Goal: Information Seeking & Learning: Learn about a topic

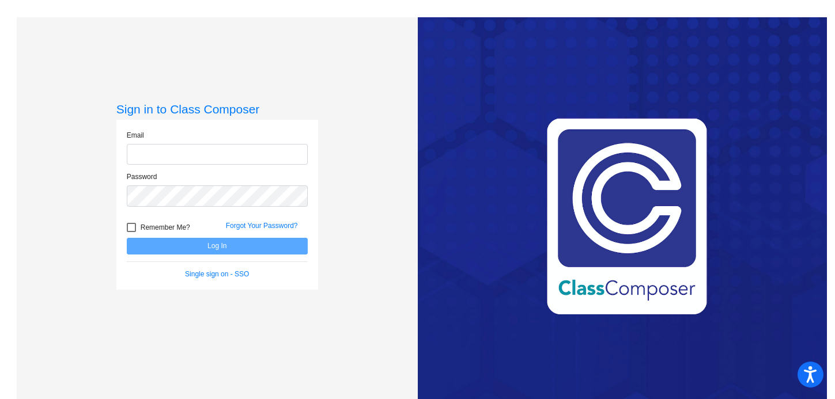
type input "[EMAIL_ADDRESS][DOMAIN_NAME]"
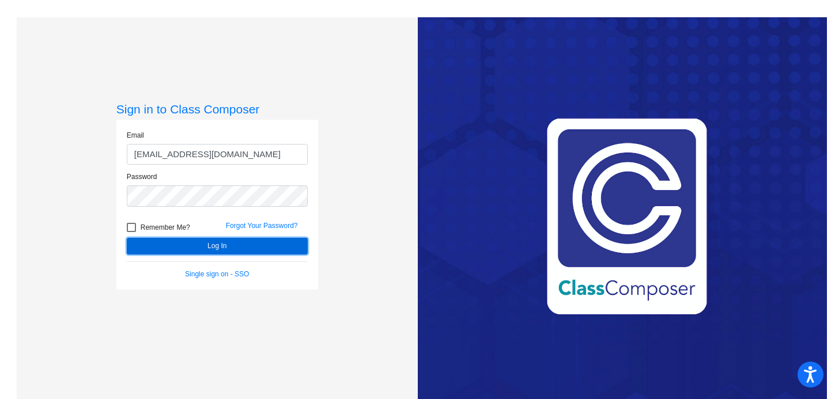
click at [224, 244] on button "Log In" at bounding box center [217, 246] width 181 height 17
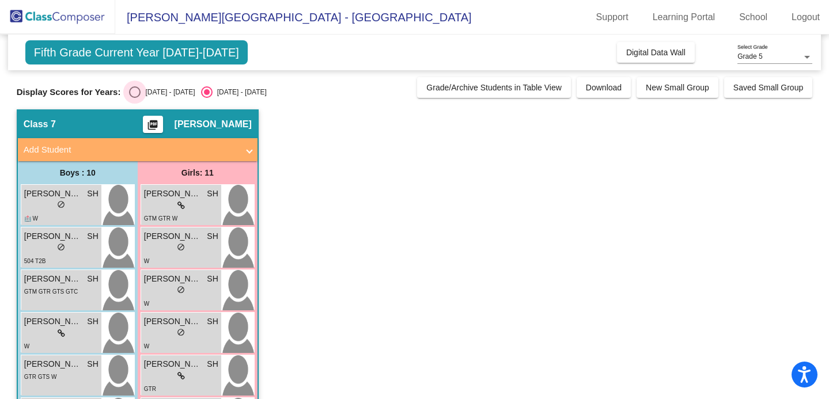
click at [133, 93] on div "Select an option" at bounding box center [135, 92] width 12 height 12
click at [134, 98] on input "[DATE] - [DATE]" at bounding box center [134, 98] width 1 height 1
radio input "true"
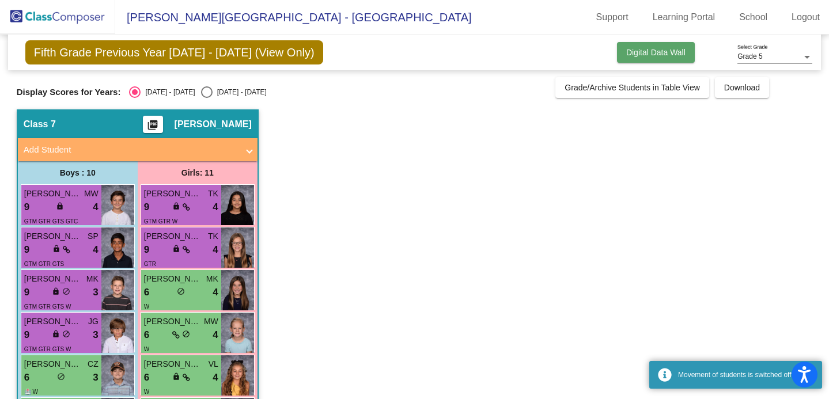
click at [642, 60] on button "Digital Data Wall" at bounding box center [656, 52] width 78 height 21
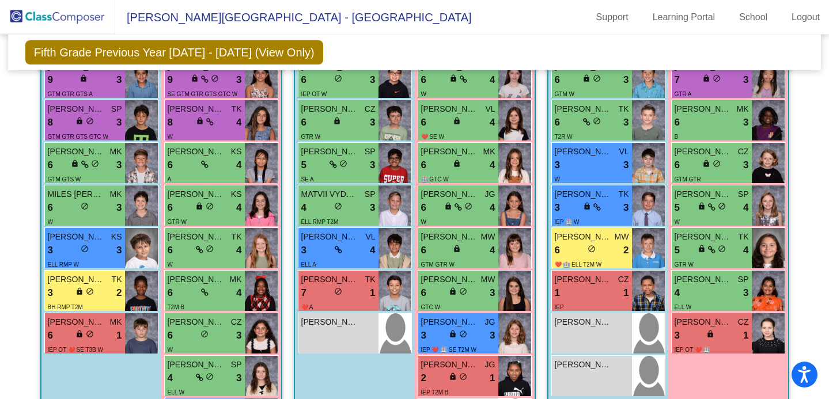
scroll to position [535, 0]
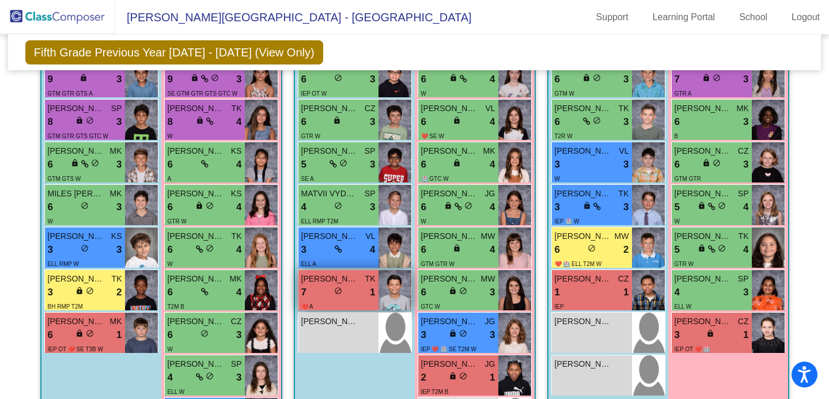
click at [338, 296] on div "lock do_not_disturb_alt" at bounding box center [338, 292] width 8 height 12
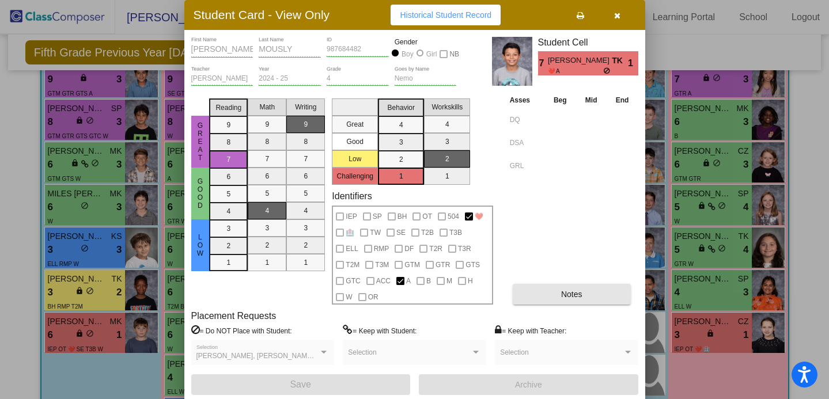
click at [555, 289] on button "Notes" at bounding box center [572, 294] width 118 height 21
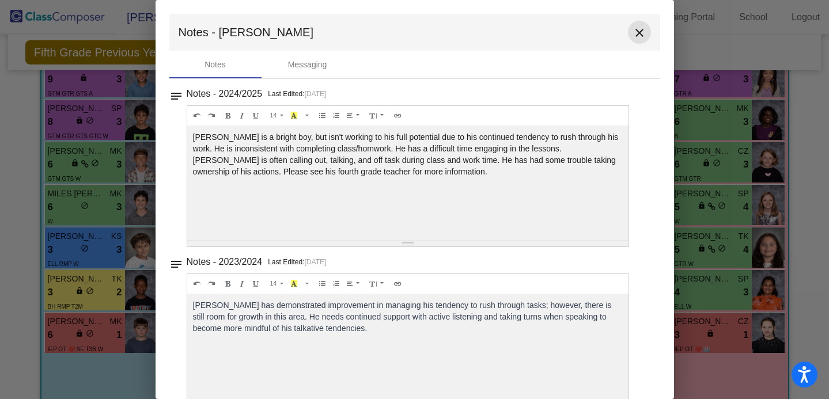
click at [640, 32] on mat-icon "close" at bounding box center [640, 33] width 14 height 14
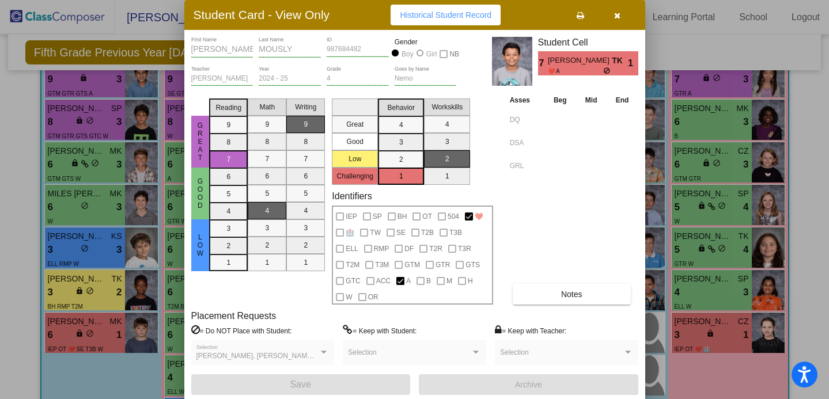
click at [622, 20] on button "button" at bounding box center [617, 15] width 37 height 21
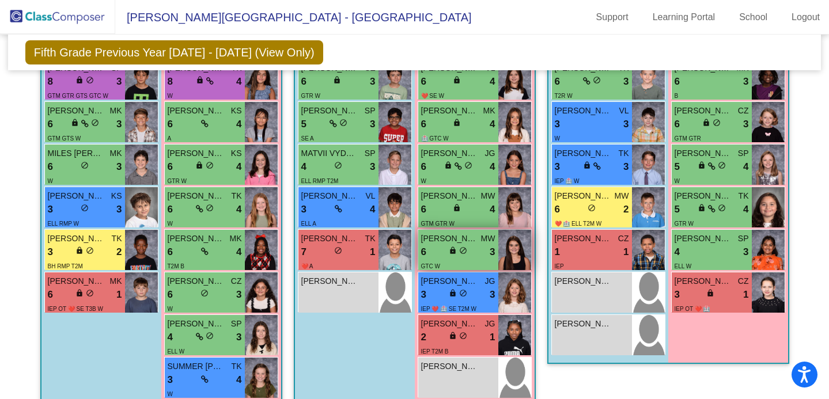
scroll to position [577, 0]
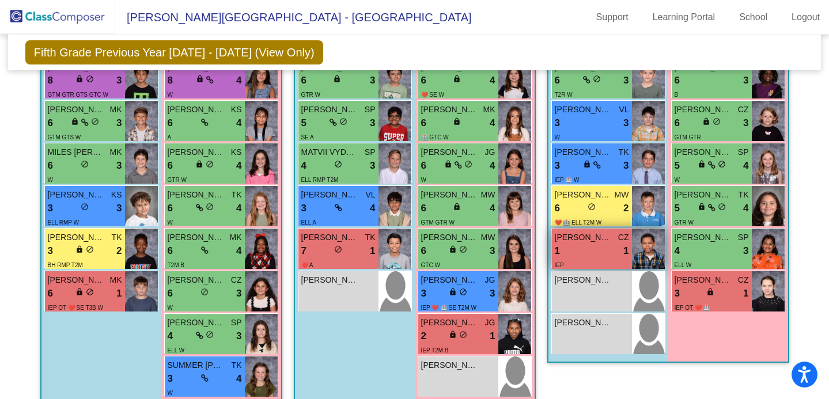
click at [576, 244] on div "1 lock do_not_disturb_alt 1" at bounding box center [592, 251] width 74 height 15
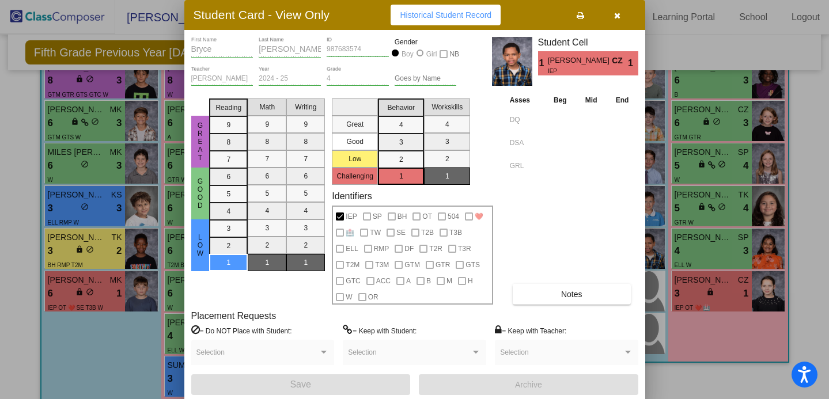
click at [563, 288] on button "Notes" at bounding box center [572, 294] width 118 height 21
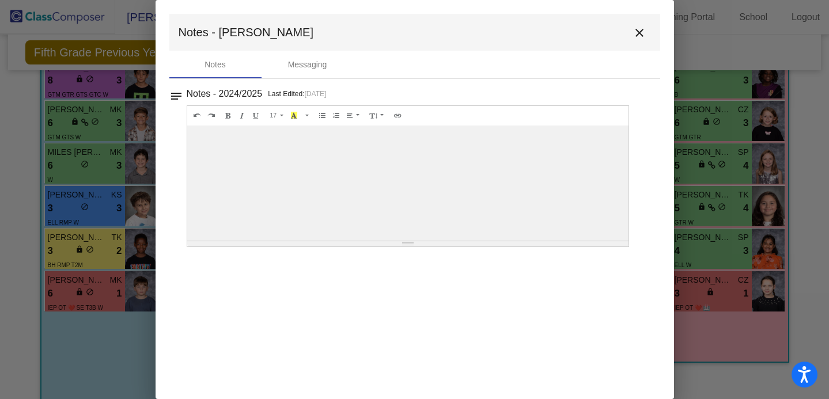
click at [638, 29] on mat-icon "close" at bounding box center [640, 33] width 14 height 14
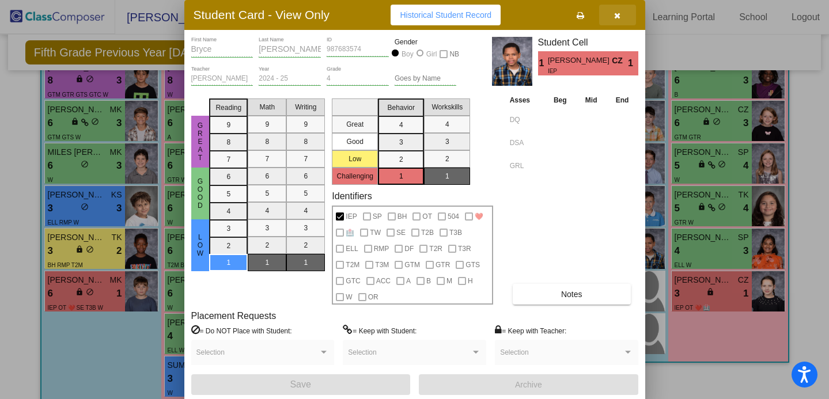
click at [620, 10] on span "button" at bounding box center [617, 14] width 6 height 9
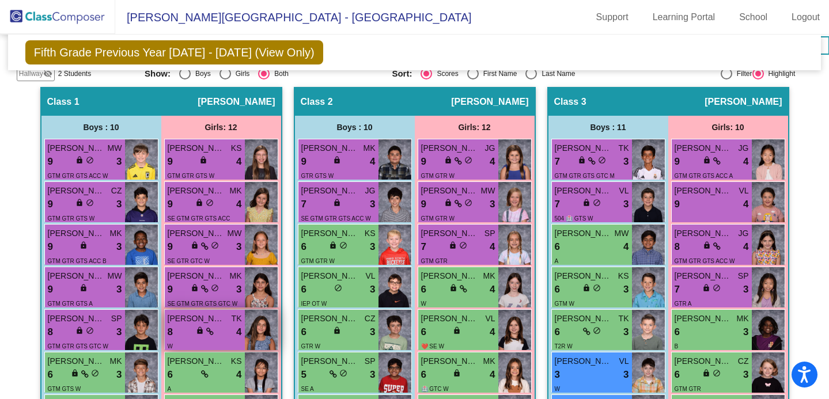
scroll to position [0, 0]
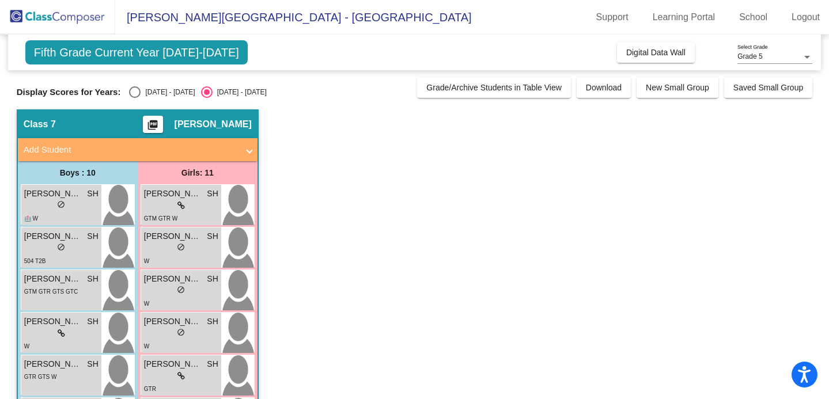
click at [131, 92] on div "Select an option" at bounding box center [135, 92] width 12 height 12
click at [134, 98] on input "[DATE] - [DATE]" at bounding box center [134, 98] width 1 height 1
radio input "true"
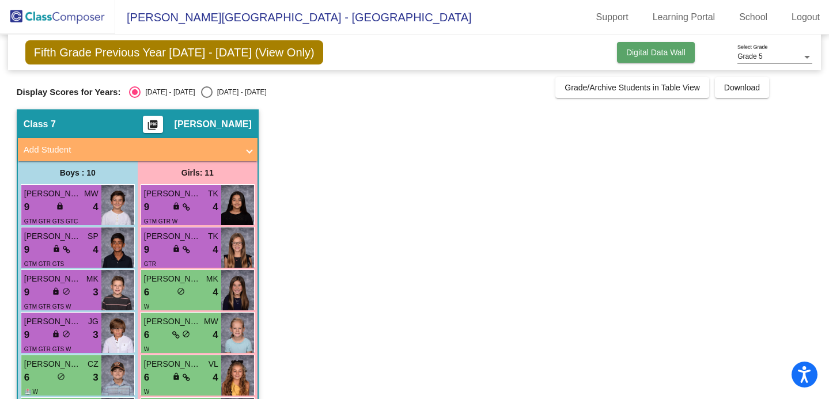
click at [663, 55] on span "Digital Data Wall" at bounding box center [656, 52] width 59 height 9
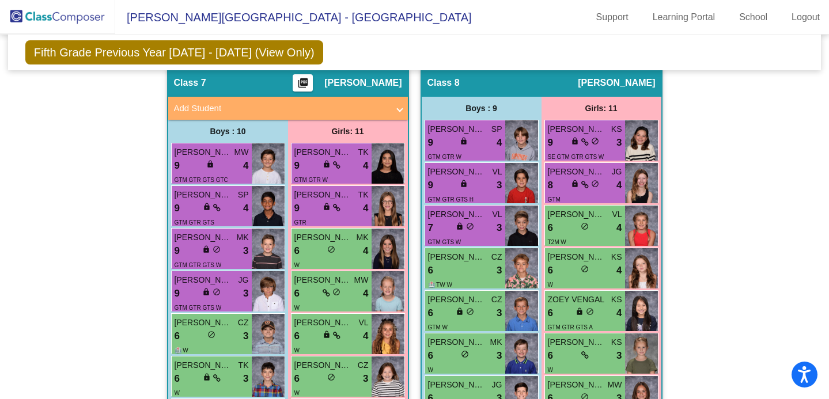
scroll to position [1469, 0]
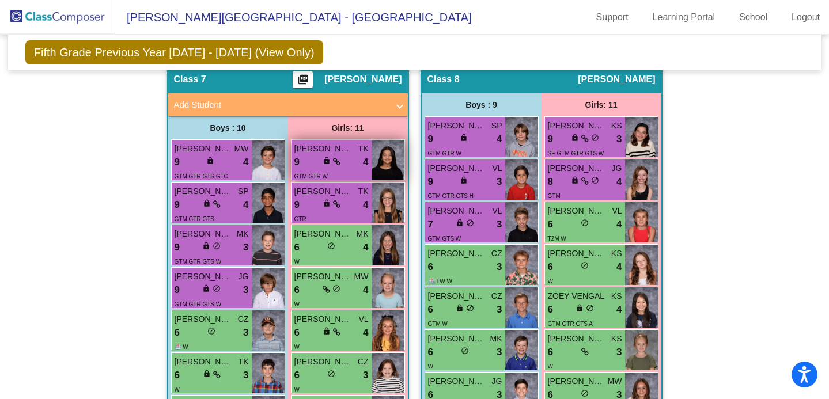
click at [326, 157] on span "lock" at bounding box center [327, 161] width 8 height 8
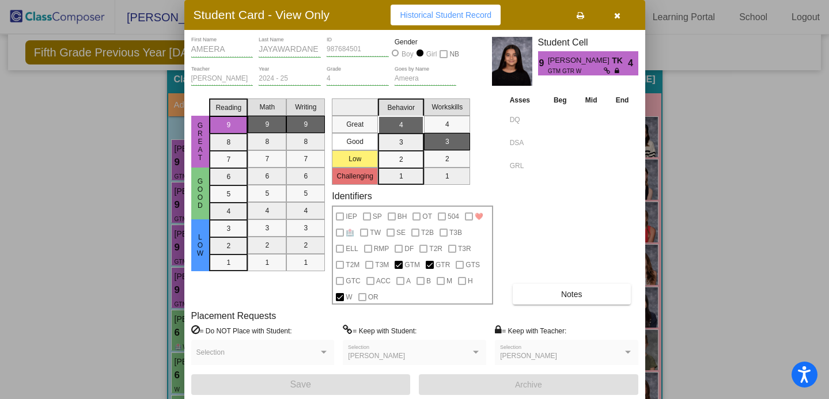
click at [575, 286] on button "Notes" at bounding box center [572, 294] width 118 height 21
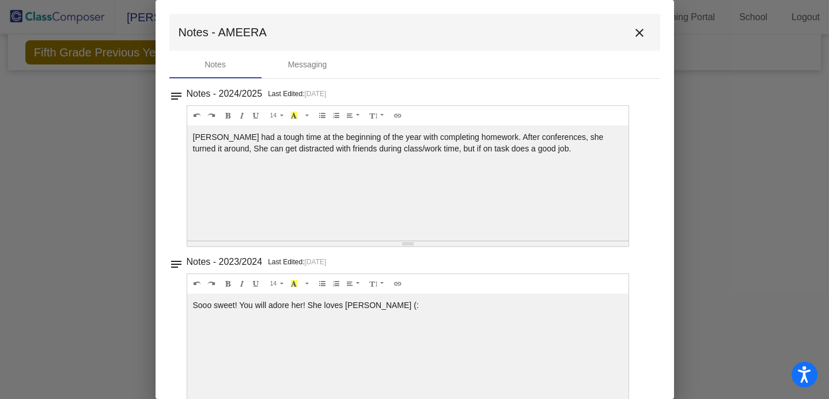
click at [124, 232] on div at bounding box center [414, 199] width 829 height 399
click at [643, 32] on button "close" at bounding box center [639, 32] width 23 height 23
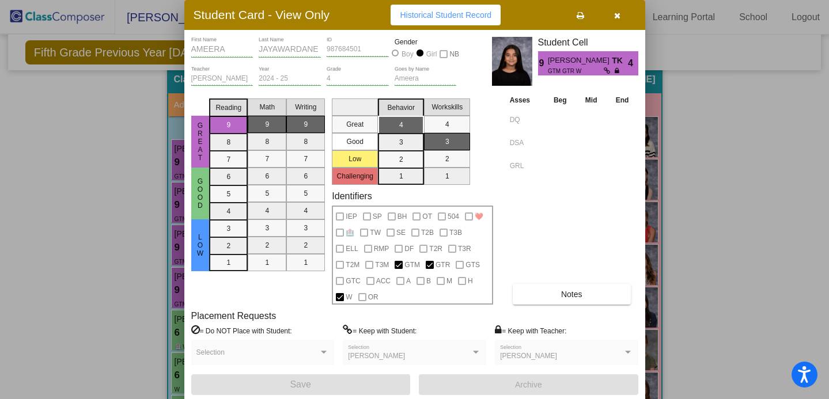
click at [111, 168] on div at bounding box center [414, 199] width 829 height 399
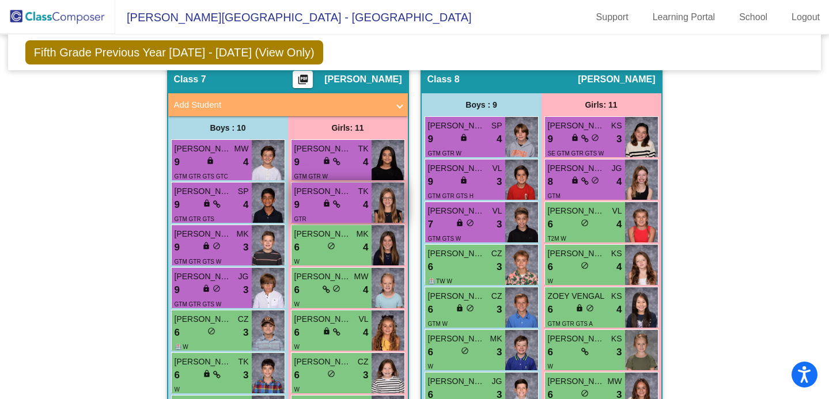
click at [372, 197] on img at bounding box center [388, 203] width 33 height 40
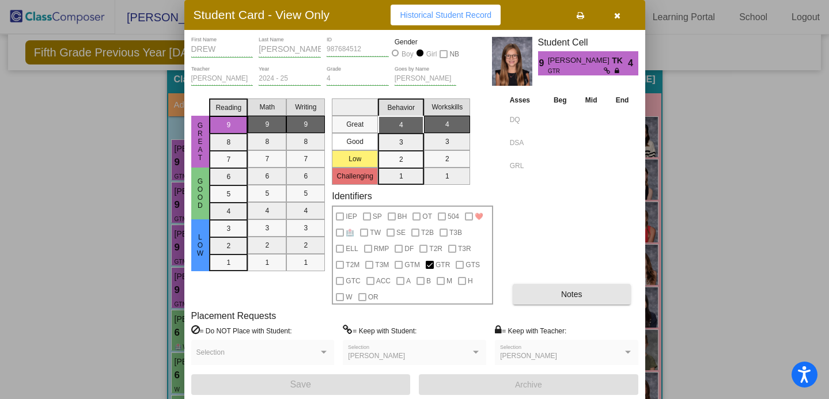
click at [558, 301] on button "Notes" at bounding box center [572, 294] width 118 height 21
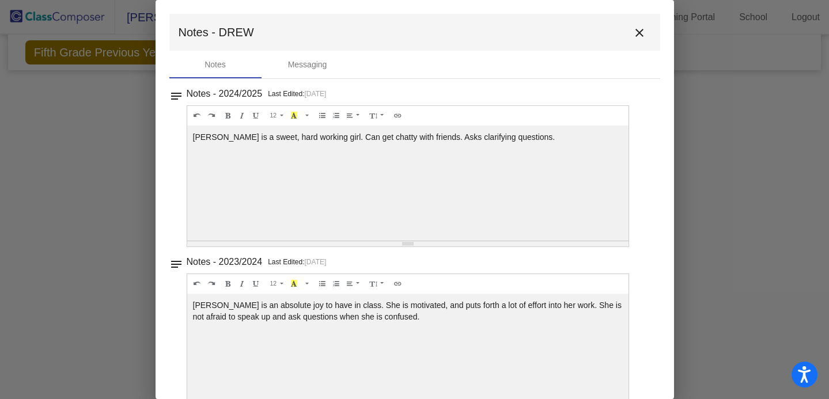
click at [112, 206] on div at bounding box center [414, 199] width 829 height 399
click at [635, 31] on mat-icon "close" at bounding box center [640, 33] width 14 height 14
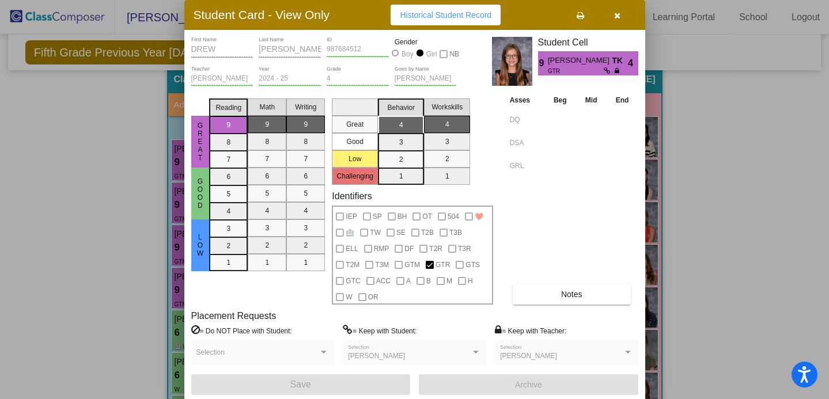
click at [92, 162] on div at bounding box center [414, 199] width 829 height 399
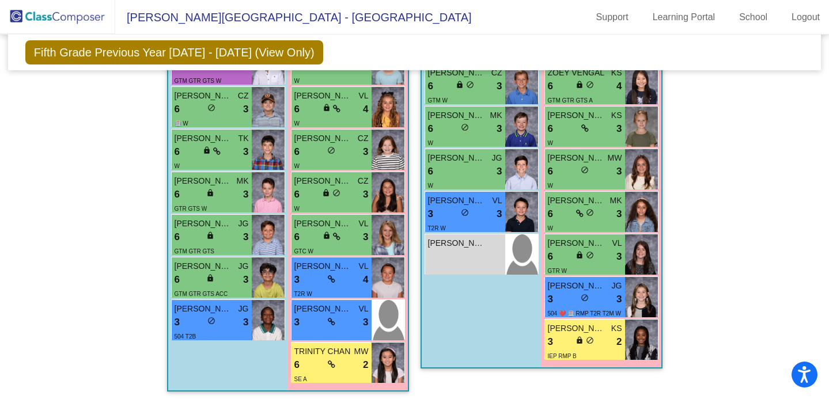
scroll to position [1700, 0]
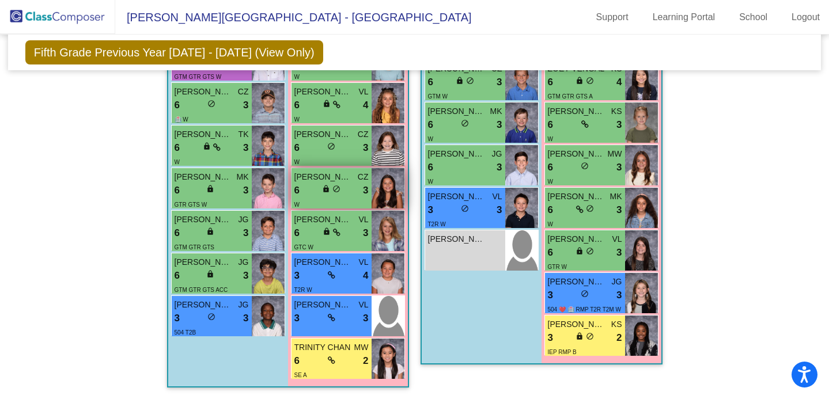
click at [327, 187] on span "lock" at bounding box center [326, 189] width 8 height 8
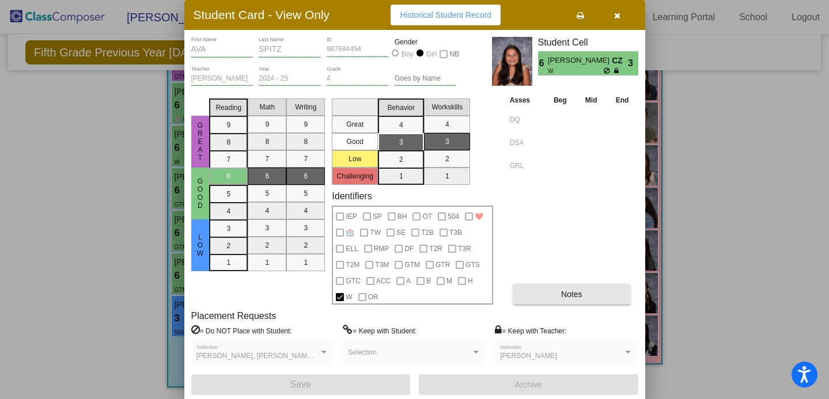
click at [583, 303] on button "Notes" at bounding box center [572, 294] width 118 height 21
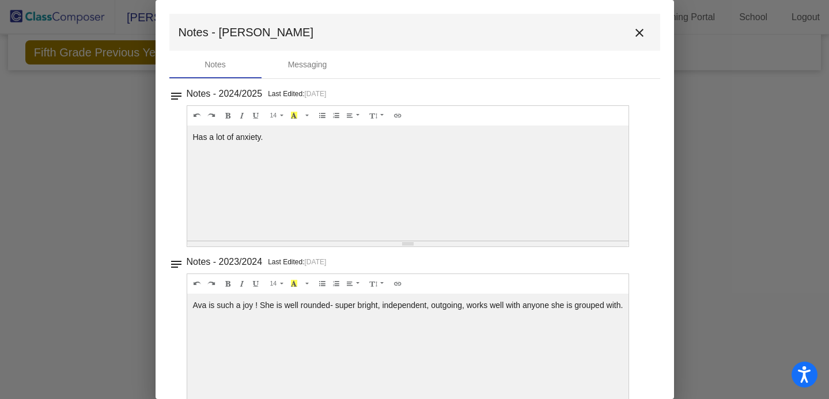
click at [635, 36] on mat-icon "close" at bounding box center [640, 33] width 14 height 14
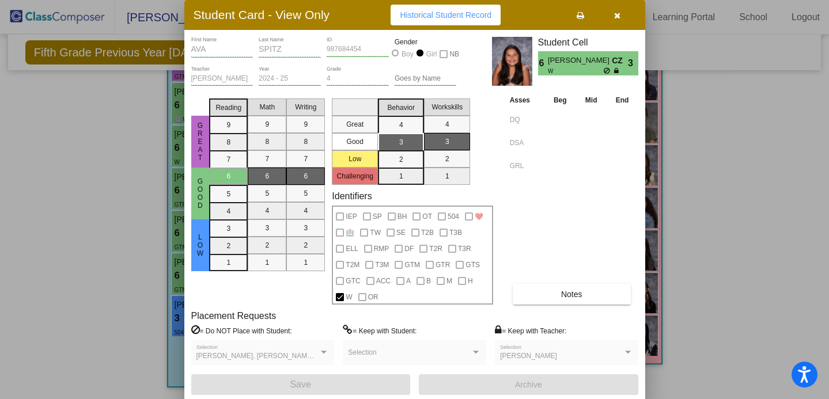
click at [55, 286] on div at bounding box center [414, 199] width 829 height 399
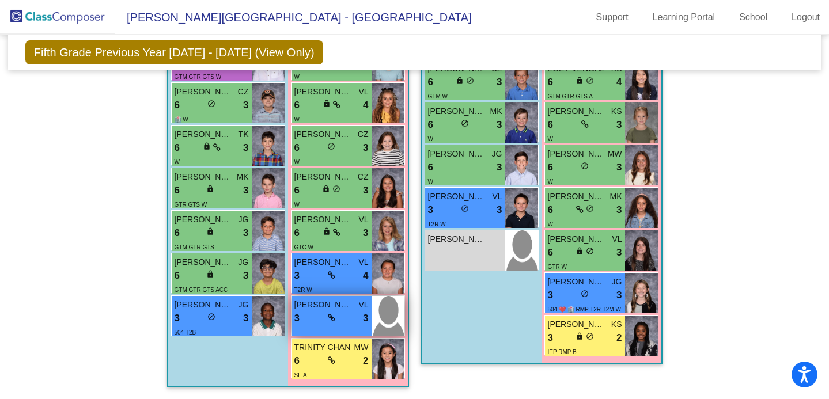
click at [344, 314] on div "3 lock do_not_disturb_alt 3" at bounding box center [332, 318] width 74 height 15
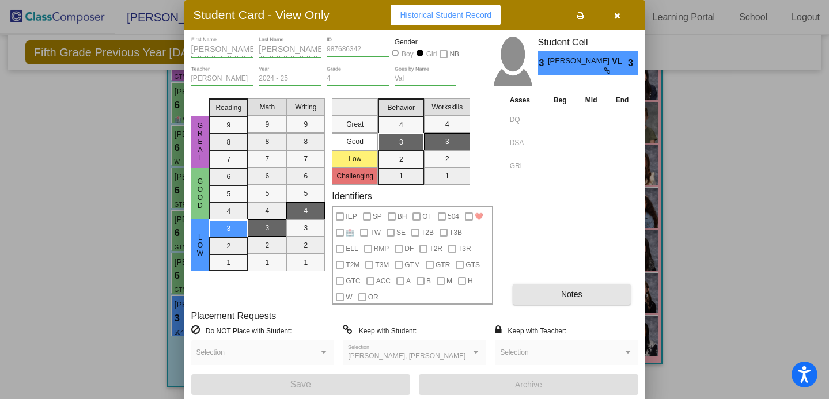
click at [542, 290] on button "Notes" at bounding box center [572, 294] width 118 height 21
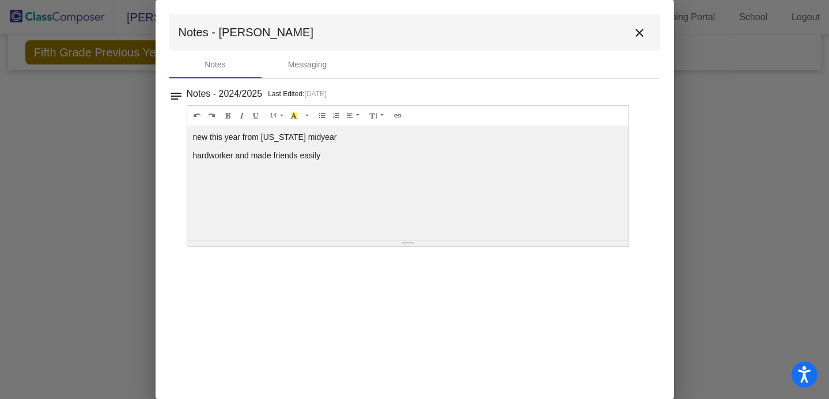
click at [73, 156] on div at bounding box center [414, 199] width 829 height 399
click at [629, 31] on button "close" at bounding box center [639, 32] width 23 height 23
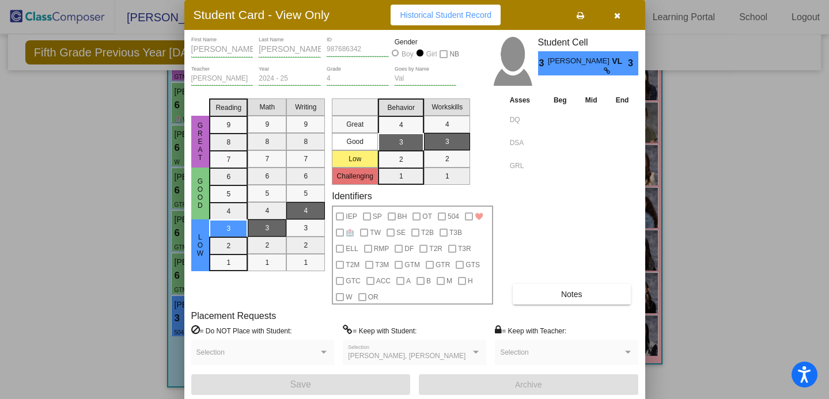
click at [135, 180] on div at bounding box center [414, 199] width 829 height 399
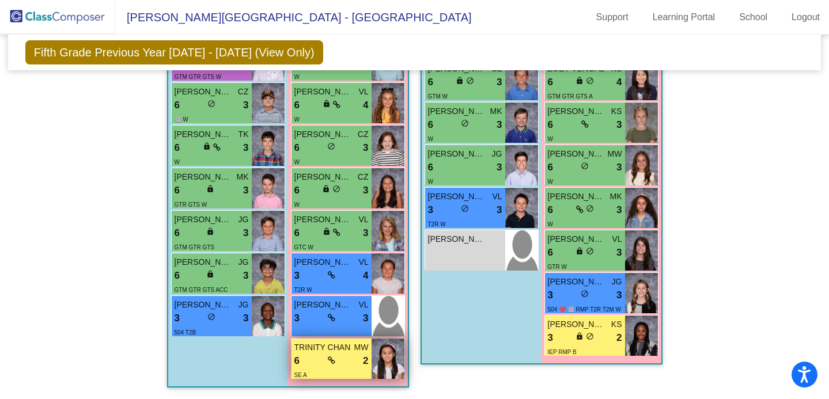
click at [356, 354] on div "6 lock do_not_disturb_alt 2" at bounding box center [332, 361] width 74 height 15
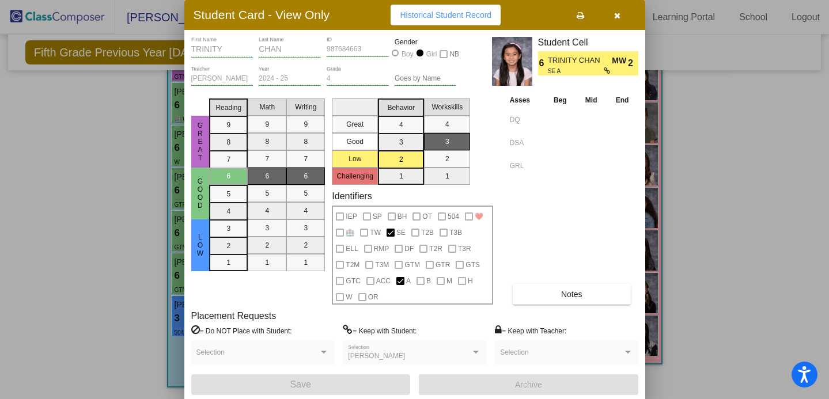
click at [547, 297] on button "Notes" at bounding box center [572, 294] width 118 height 21
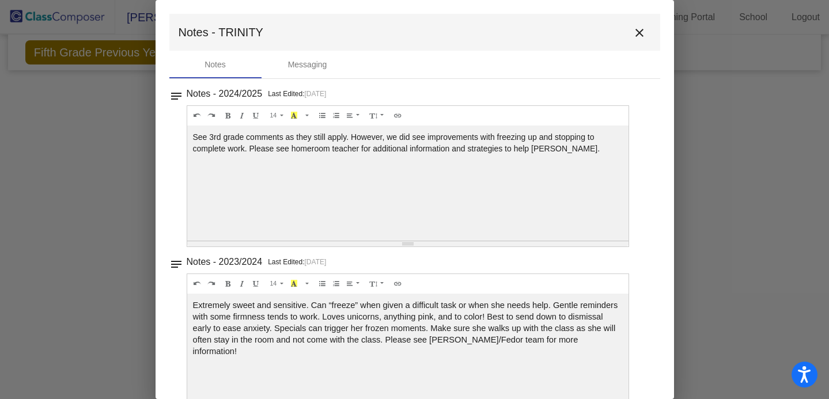
click at [123, 304] on div at bounding box center [414, 199] width 829 height 399
click at [636, 34] on mat-icon "close" at bounding box center [640, 33] width 14 height 14
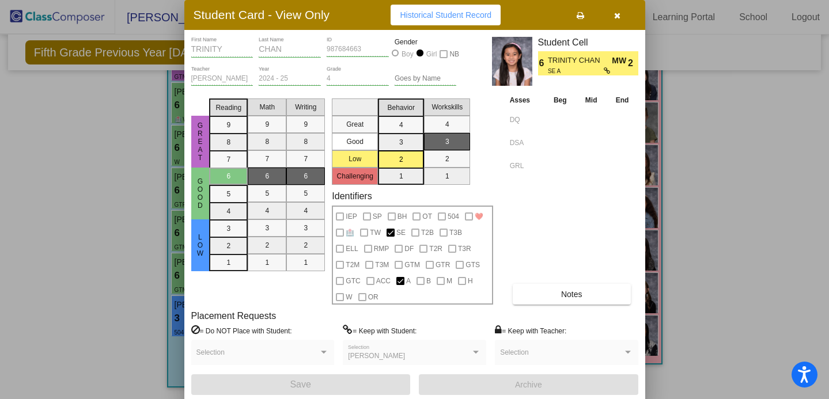
click at [26, 227] on div at bounding box center [414, 199] width 829 height 399
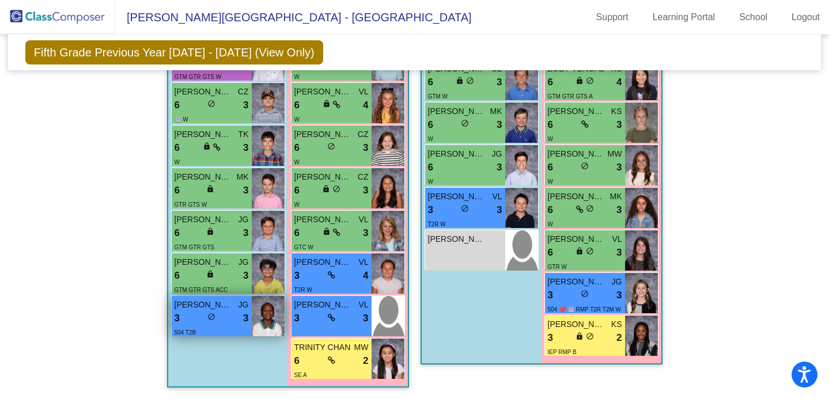
click at [258, 315] on img at bounding box center [268, 316] width 33 height 40
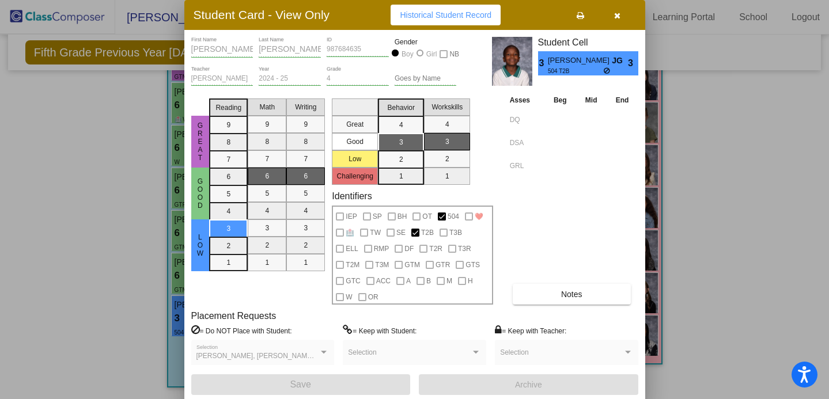
click at [559, 294] on button "Notes" at bounding box center [572, 294] width 118 height 21
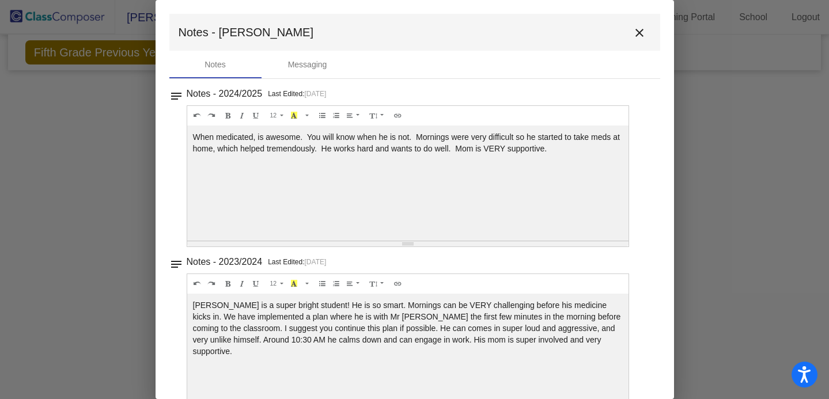
click at [636, 28] on mat-icon "close" at bounding box center [640, 33] width 14 height 14
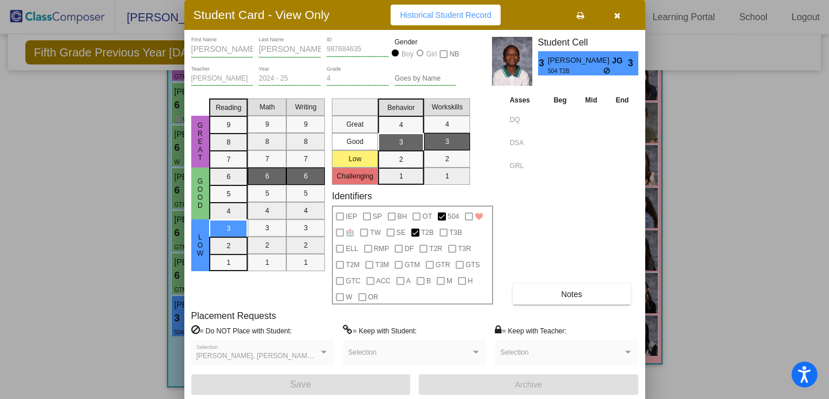
click at [43, 191] on div at bounding box center [414, 199] width 829 height 399
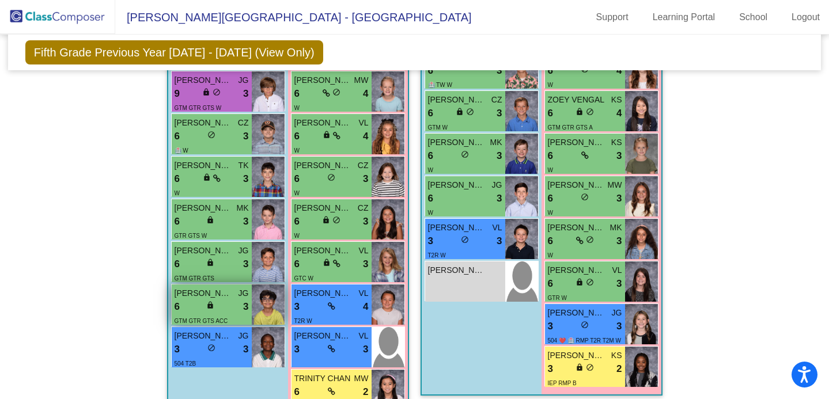
scroll to position [1659, 0]
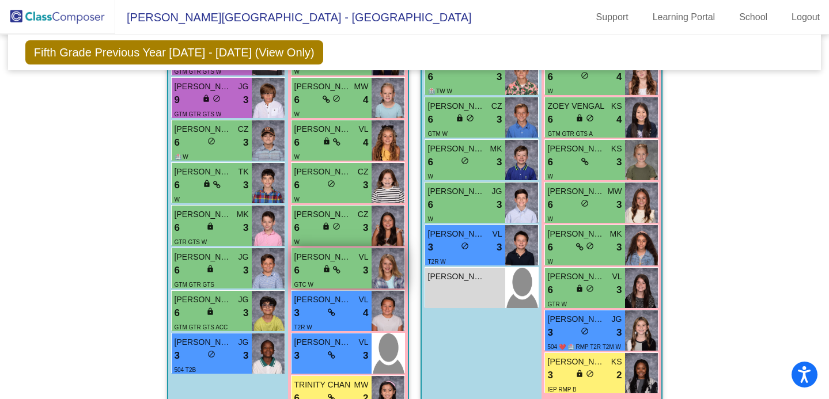
click at [326, 268] on span "lock" at bounding box center [327, 269] width 8 height 8
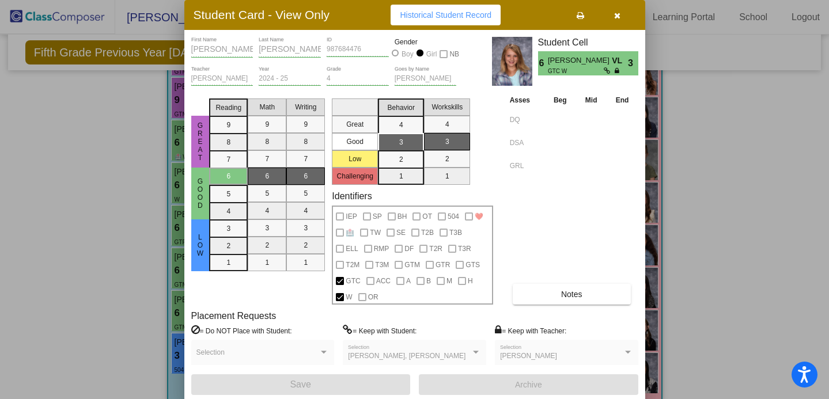
click at [547, 311] on div "Placement Requests = Do NOT Place with Student: Selection = Keep with Student: …" at bounding box center [414, 343] width 447 height 65
click at [547, 294] on button "Notes" at bounding box center [572, 294] width 118 height 21
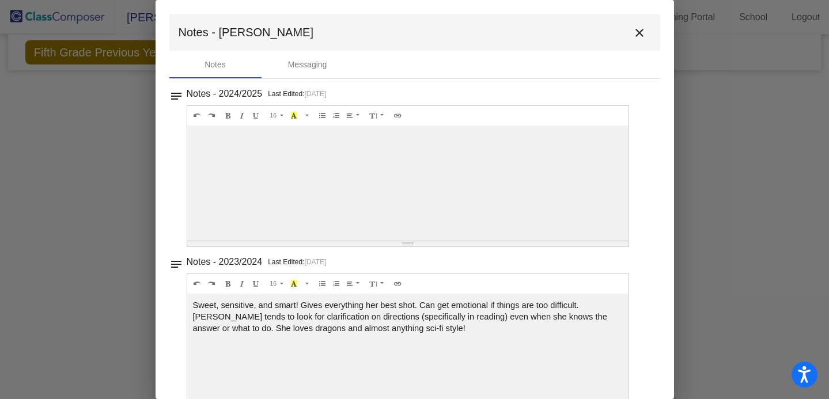
click at [633, 34] on mat-icon "close" at bounding box center [640, 33] width 14 height 14
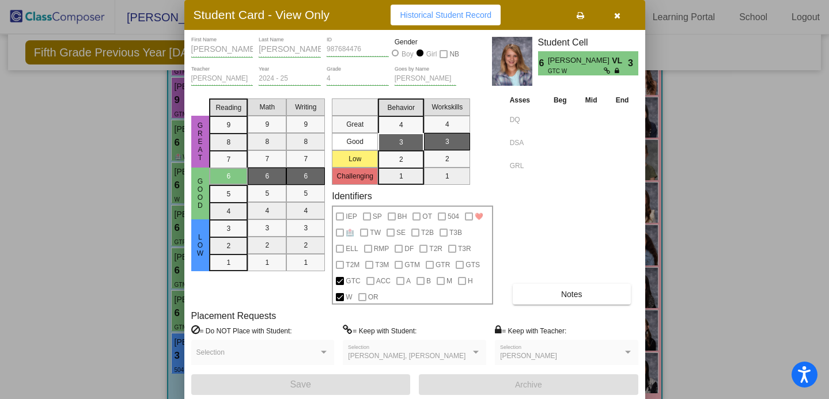
click at [51, 190] on div at bounding box center [414, 199] width 829 height 399
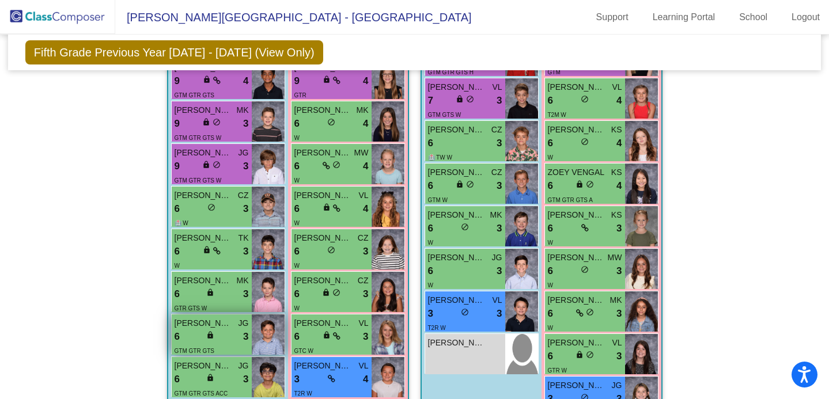
scroll to position [1591, 0]
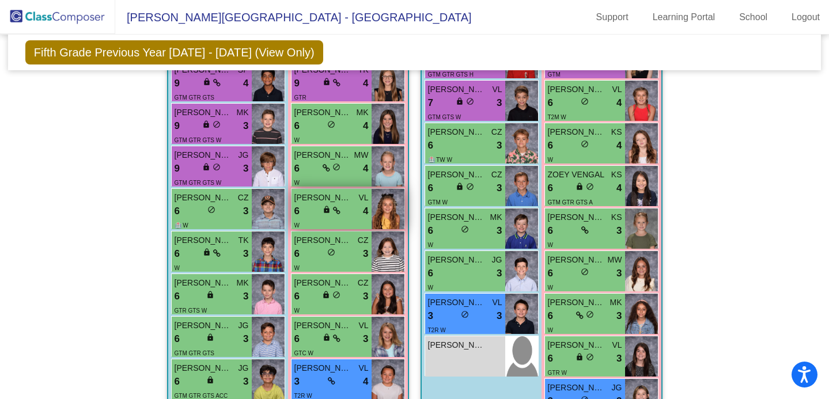
click at [330, 192] on span "[PERSON_NAME]" at bounding box center [324, 198] width 58 height 12
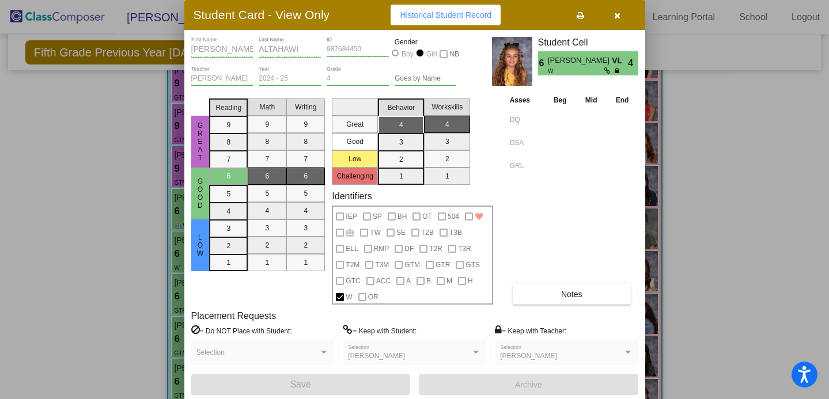
click at [551, 298] on button "Notes" at bounding box center [572, 294] width 118 height 21
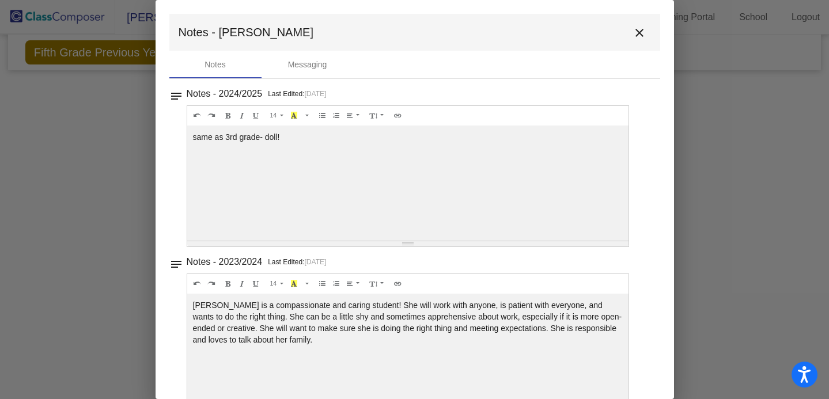
click at [633, 35] on mat-icon "close" at bounding box center [640, 33] width 14 height 14
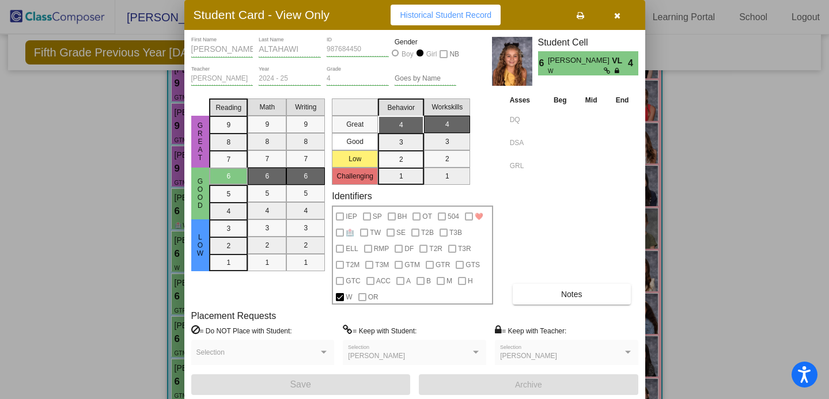
click at [88, 191] on div at bounding box center [414, 199] width 829 height 399
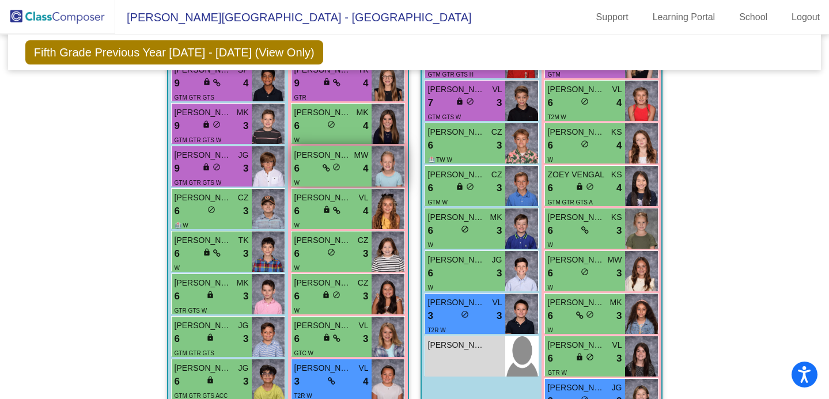
click at [346, 154] on span "[PERSON_NAME] [PERSON_NAME]" at bounding box center [324, 155] width 58 height 12
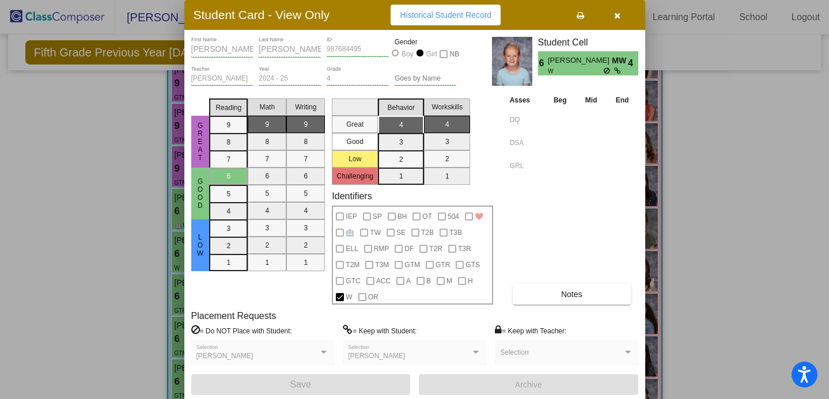
click at [553, 285] on button "Notes" at bounding box center [572, 294] width 118 height 21
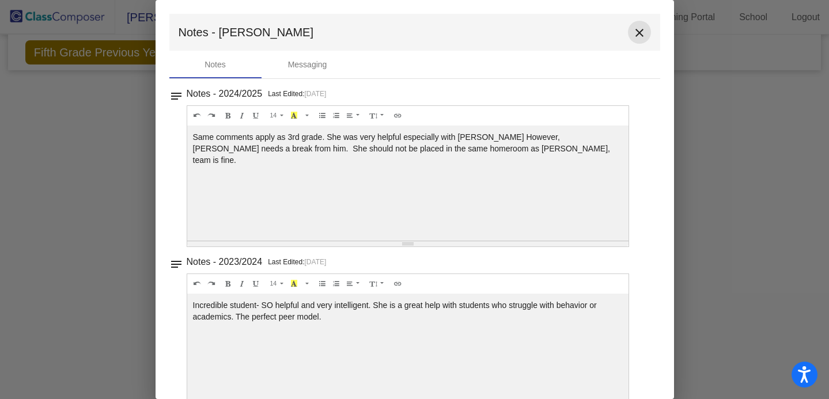
click at [638, 36] on mat-icon "close" at bounding box center [640, 33] width 14 height 14
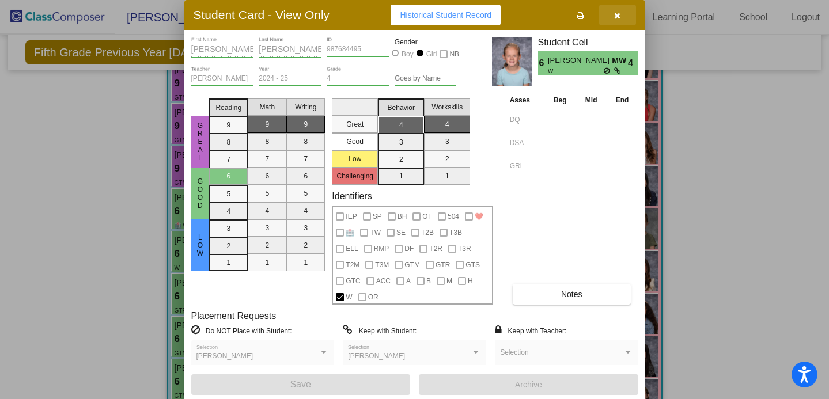
click at [622, 17] on button "button" at bounding box center [617, 15] width 37 height 21
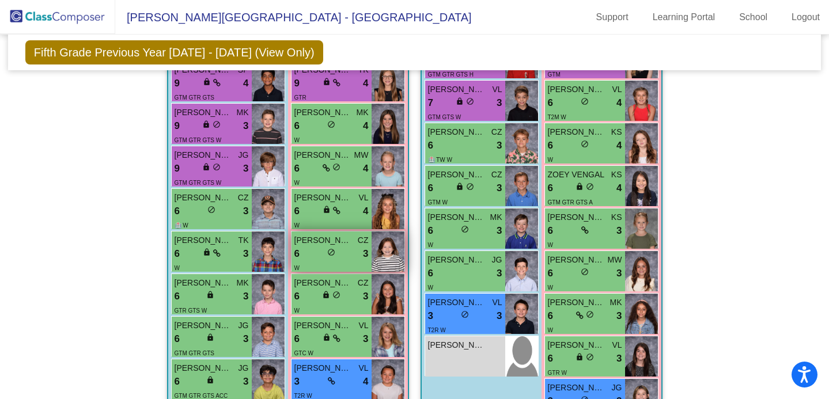
scroll to position [1597, 0]
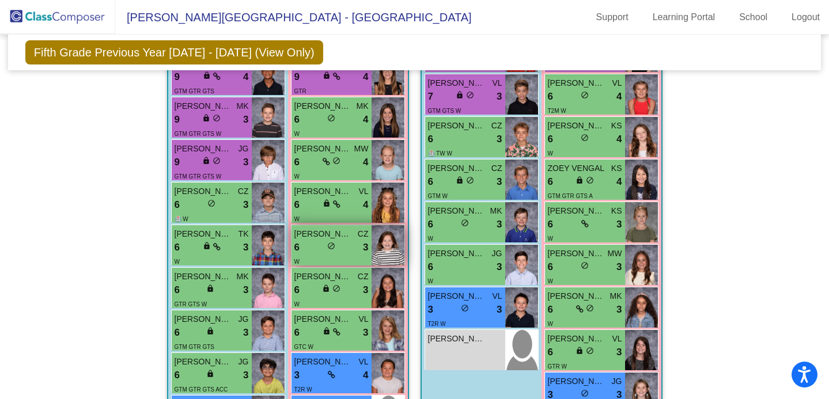
click at [309, 240] on div "6 lock do_not_disturb_alt 3" at bounding box center [332, 247] width 74 height 15
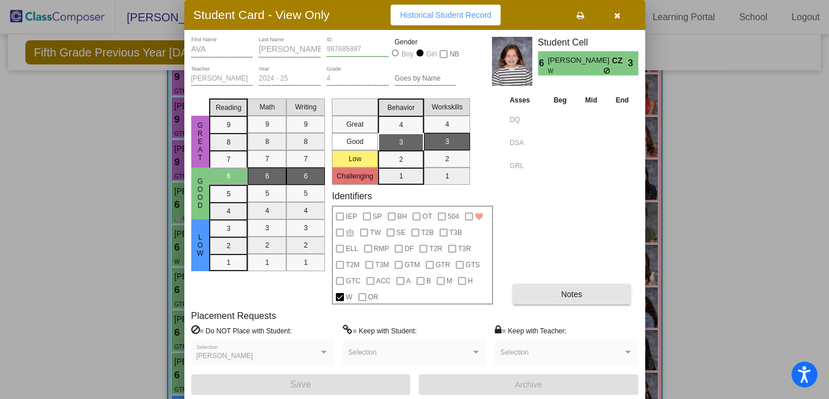
click at [520, 296] on button "Notes" at bounding box center [572, 294] width 118 height 21
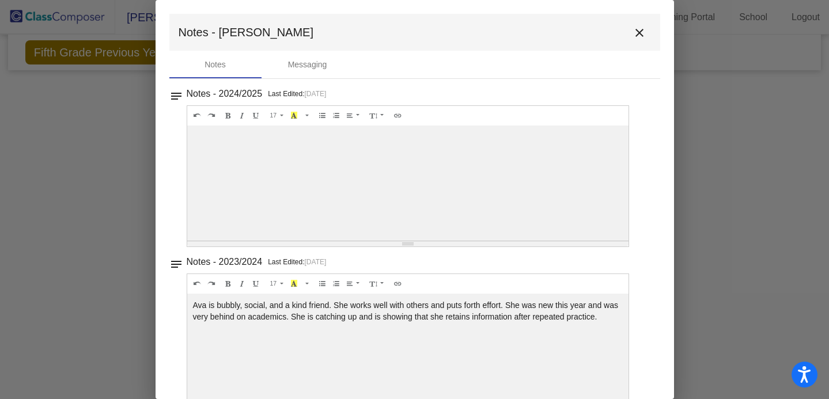
click at [104, 210] on div at bounding box center [414, 199] width 829 height 399
click at [633, 39] on mat-icon "close" at bounding box center [640, 33] width 14 height 14
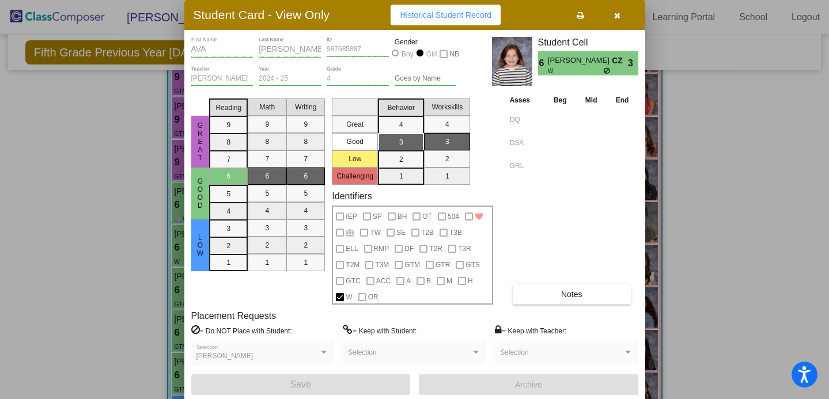
click at [662, 215] on div at bounding box center [414, 199] width 829 height 399
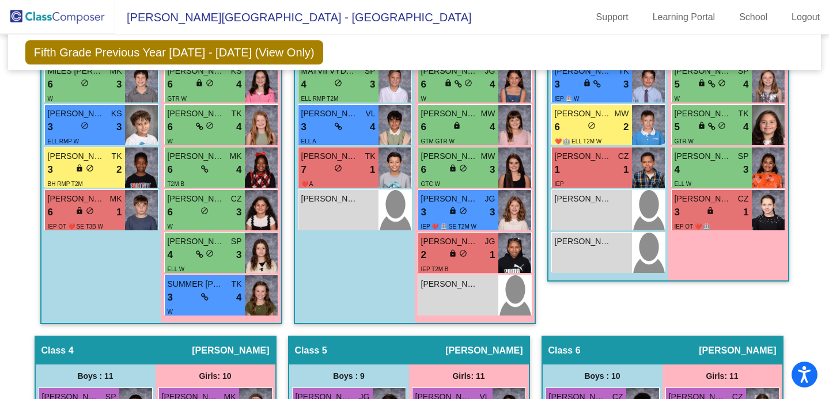
scroll to position [654, 0]
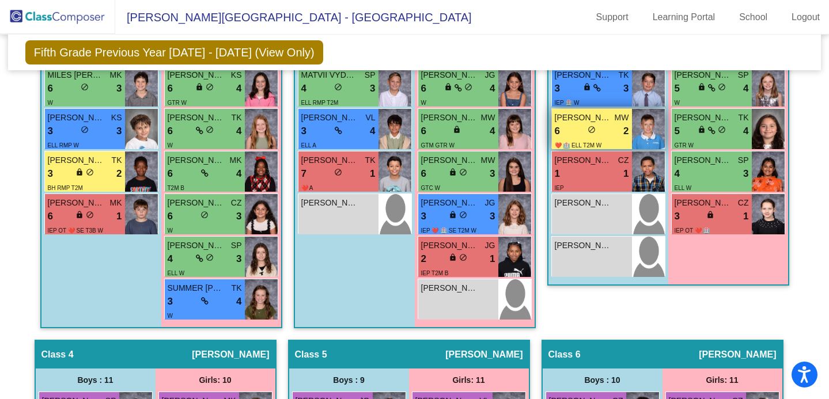
click at [603, 116] on span "[PERSON_NAME]" at bounding box center [584, 118] width 58 height 12
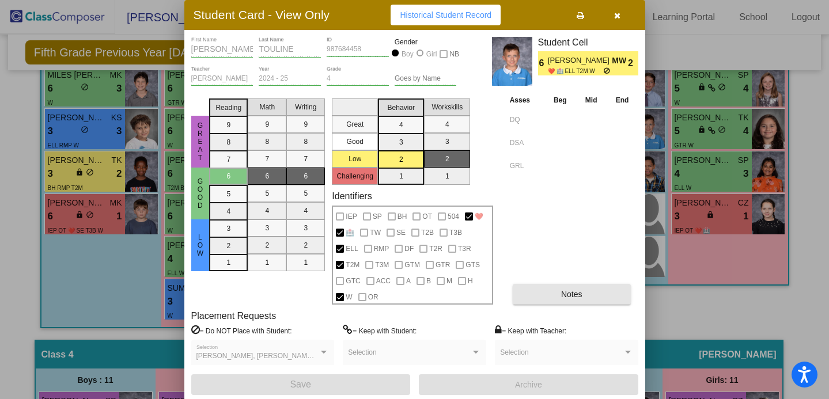
click at [563, 292] on span "Notes" at bounding box center [571, 294] width 21 height 9
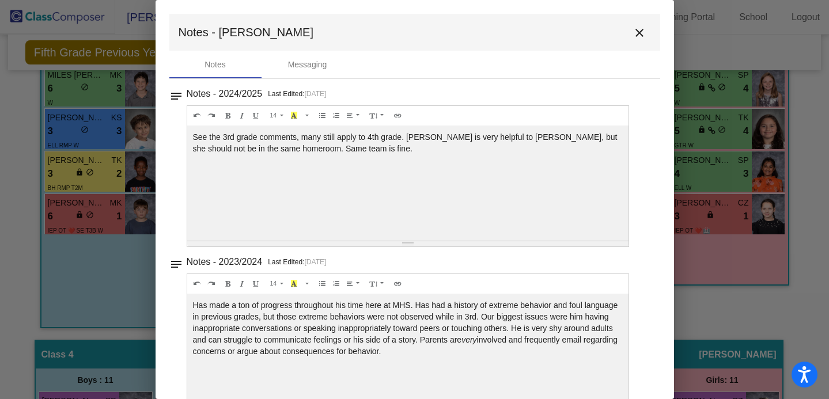
click at [629, 42] on button "close" at bounding box center [639, 32] width 23 height 23
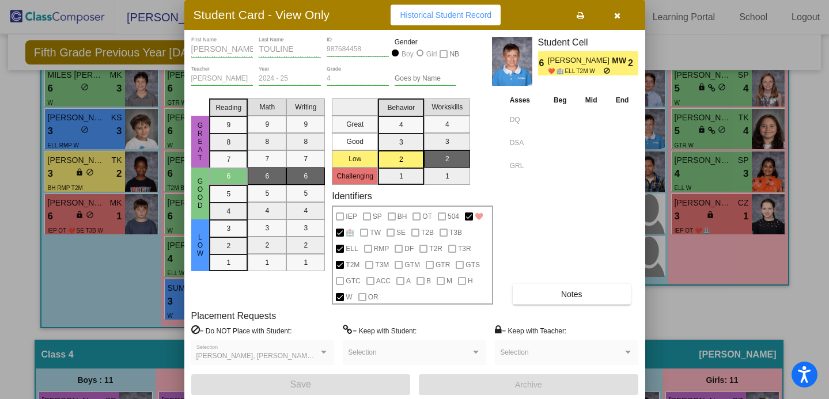
click at [622, 17] on button "button" at bounding box center [617, 15] width 37 height 21
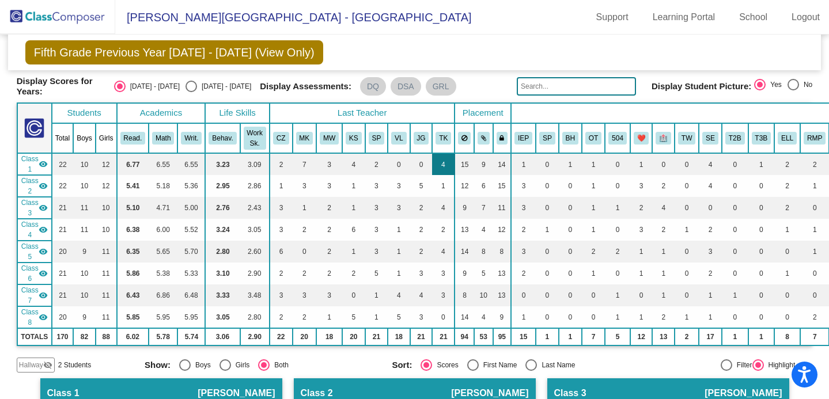
scroll to position [37, 0]
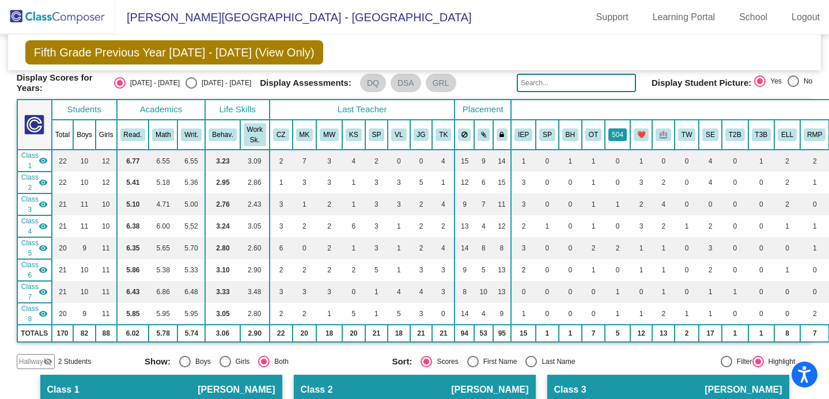
click at [618, 134] on button "504" at bounding box center [618, 135] width 18 height 13
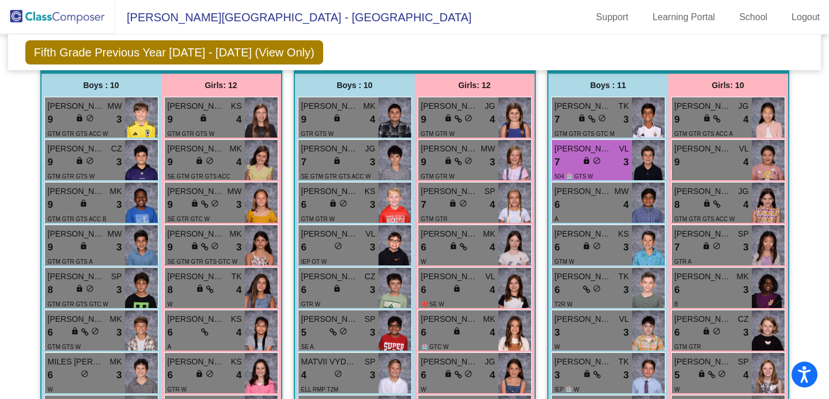
scroll to position [369, 0]
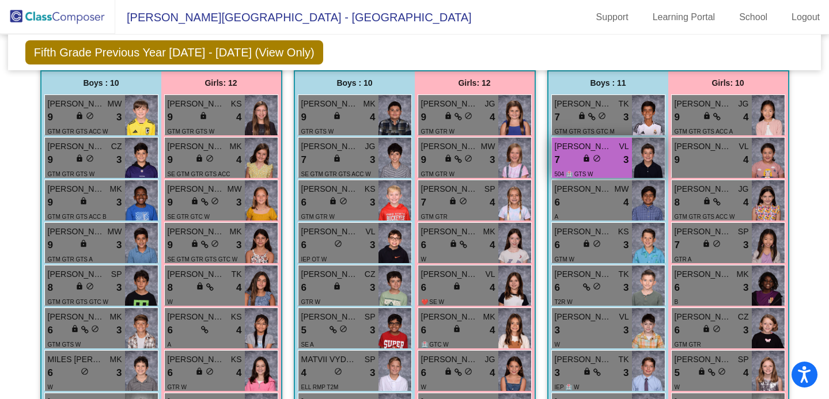
click at [595, 170] on div "504 🏥 GTS W" at bounding box center [592, 174] width 74 height 12
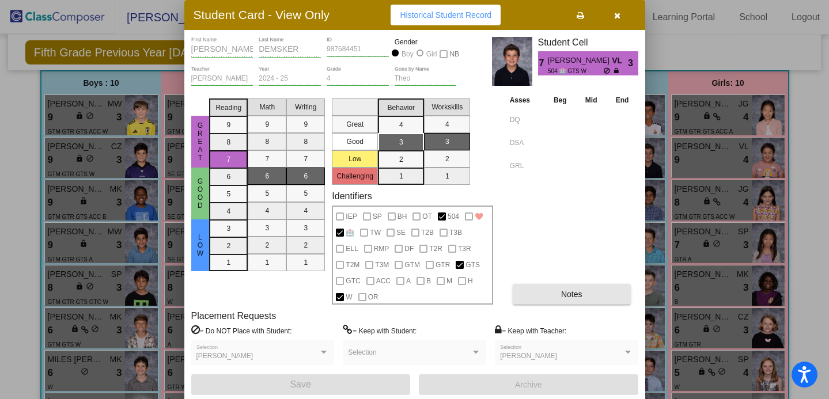
click at [551, 296] on button "Notes" at bounding box center [572, 294] width 118 height 21
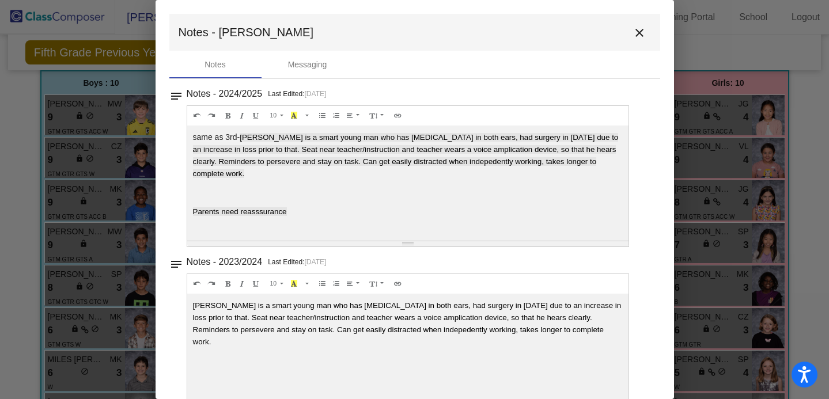
click at [633, 28] on mat-icon "close" at bounding box center [640, 33] width 14 height 14
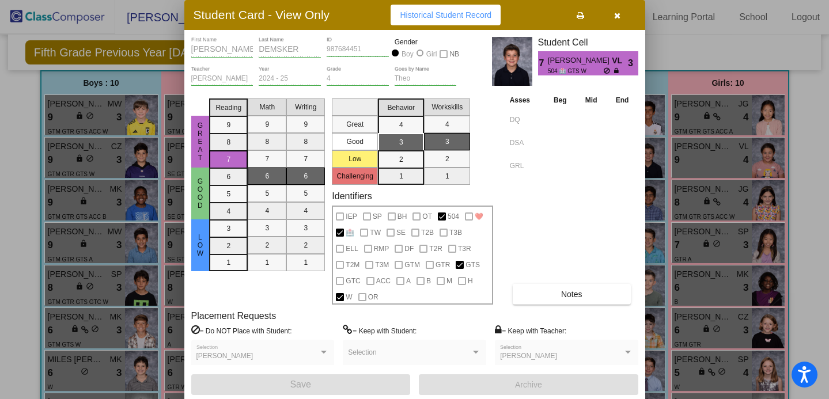
click at [615, 18] on icon "button" at bounding box center [617, 16] width 6 height 8
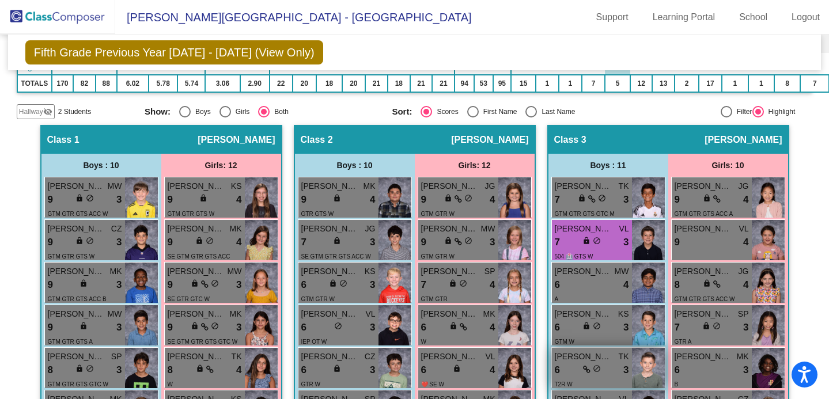
scroll to position [0, 0]
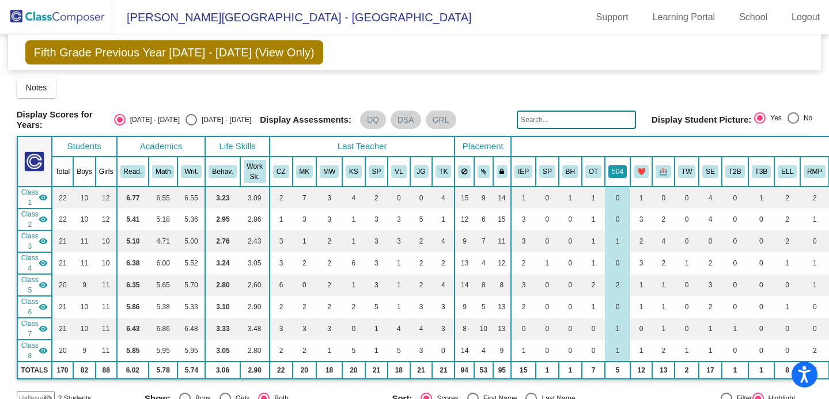
click at [623, 172] on button "504" at bounding box center [618, 171] width 18 height 13
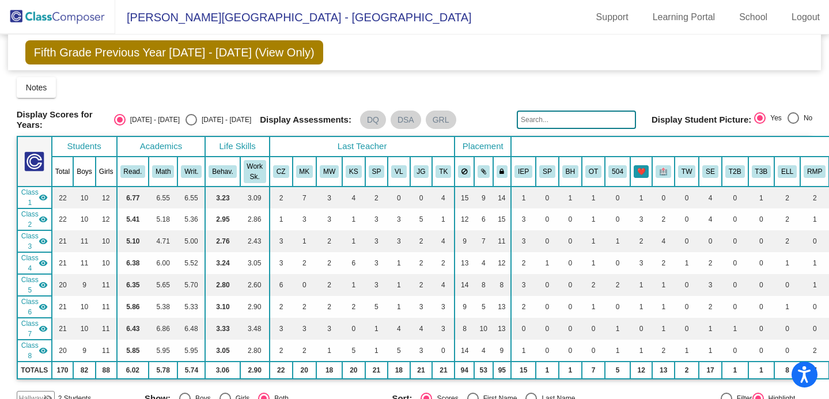
click at [642, 165] on button "❤️" at bounding box center [642, 171] width 16 height 13
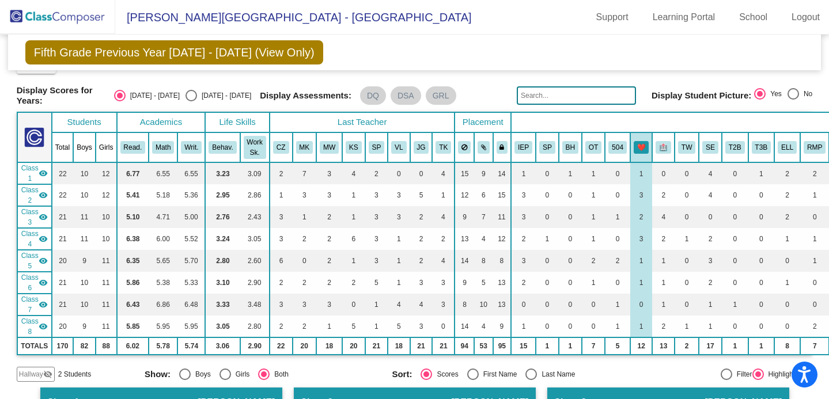
scroll to position [22, 0]
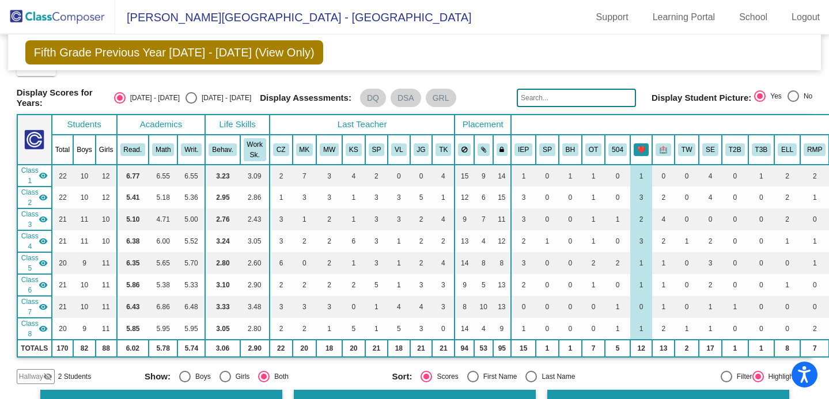
click at [637, 148] on button "❤️" at bounding box center [642, 150] width 16 height 13
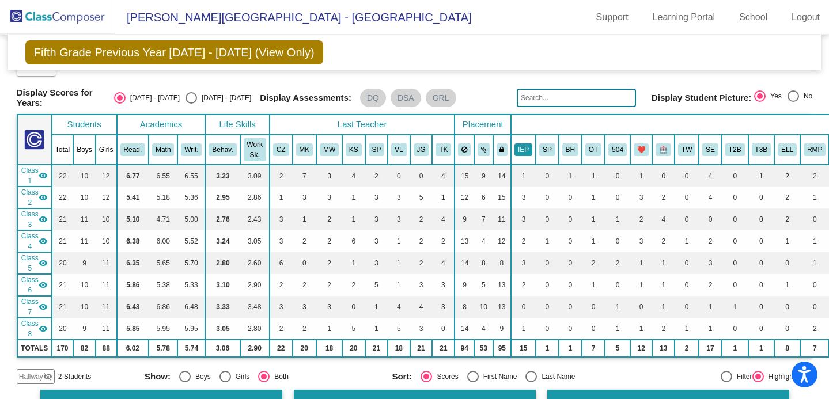
click at [523, 144] on button "IEP" at bounding box center [524, 150] width 18 height 13
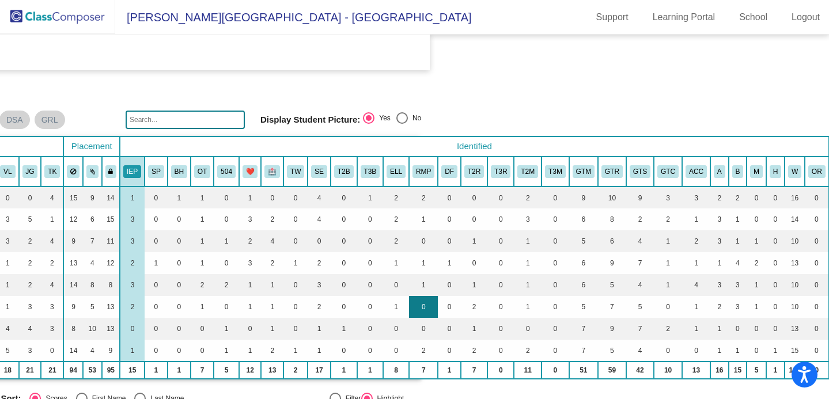
scroll to position [0, 394]
click at [492, 171] on button "T3R" at bounding box center [500, 171] width 20 height 13
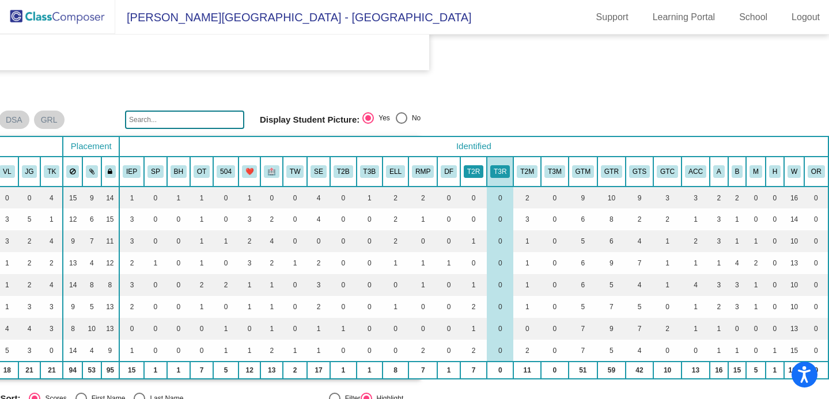
click at [466, 165] on button "T2R" at bounding box center [474, 171] width 20 height 13
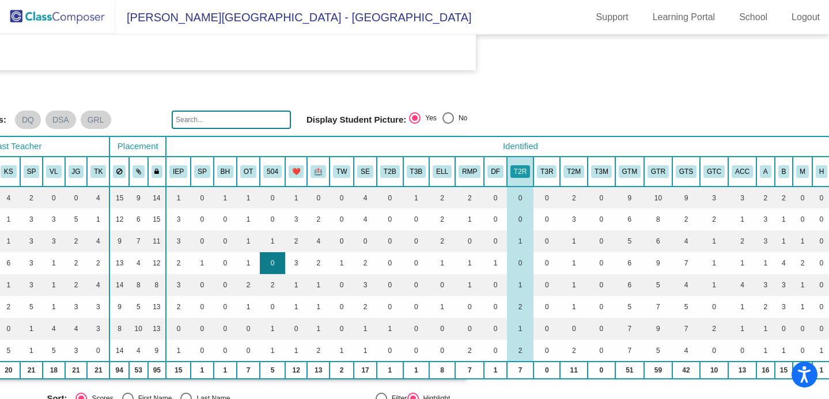
scroll to position [0, 349]
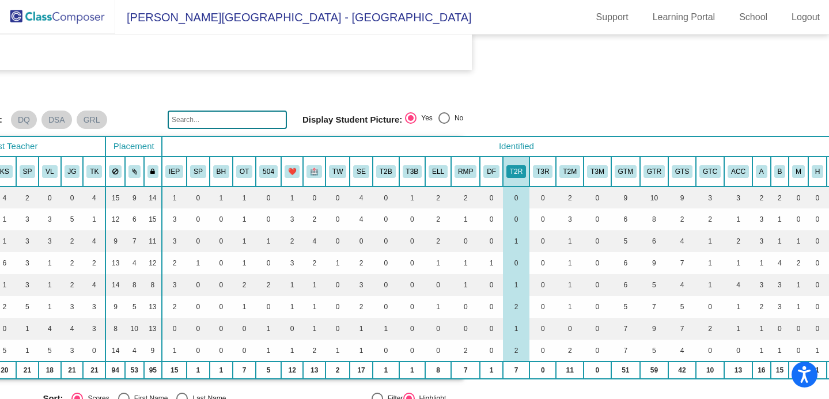
click at [467, 162] on th "RMP" at bounding box center [465, 172] width 29 height 30
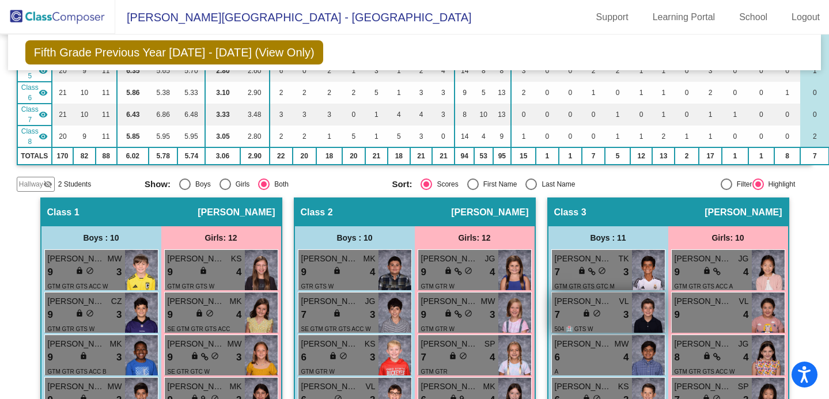
scroll to position [0, 0]
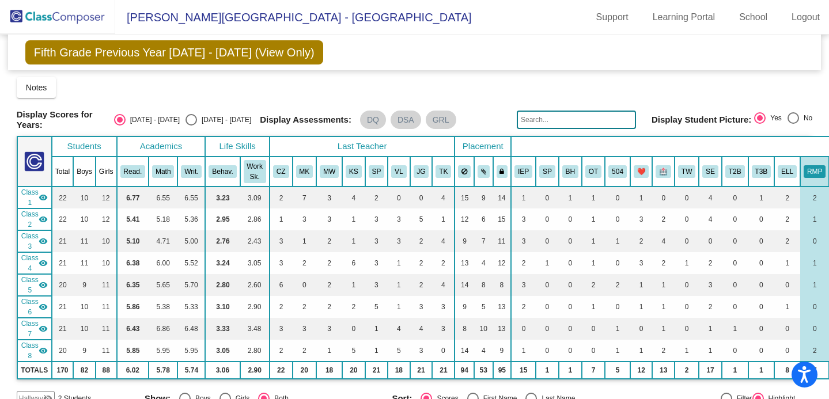
click at [521, 160] on th "IEP" at bounding box center [523, 172] width 25 height 30
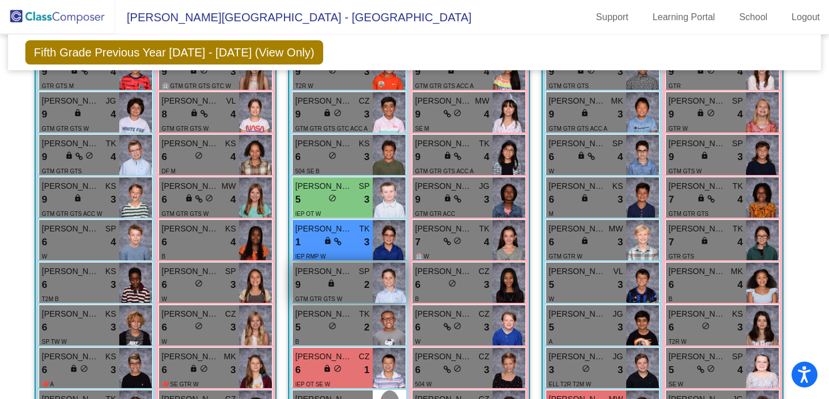
scroll to position [997, 0]
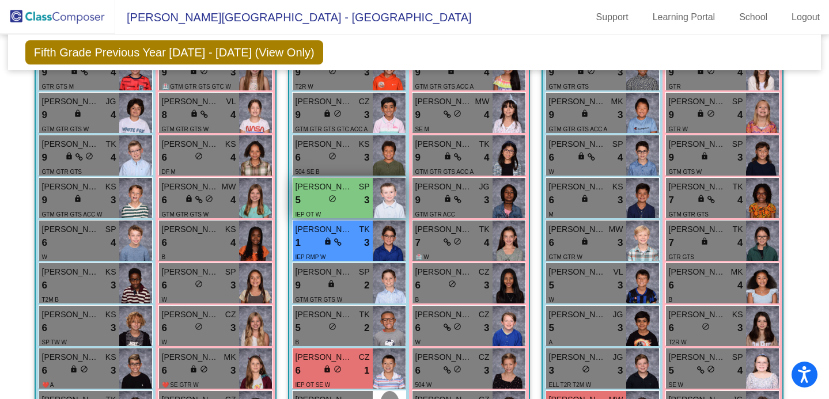
click at [334, 193] on div "5 lock do_not_disturb_alt 3" at bounding box center [333, 200] width 74 height 15
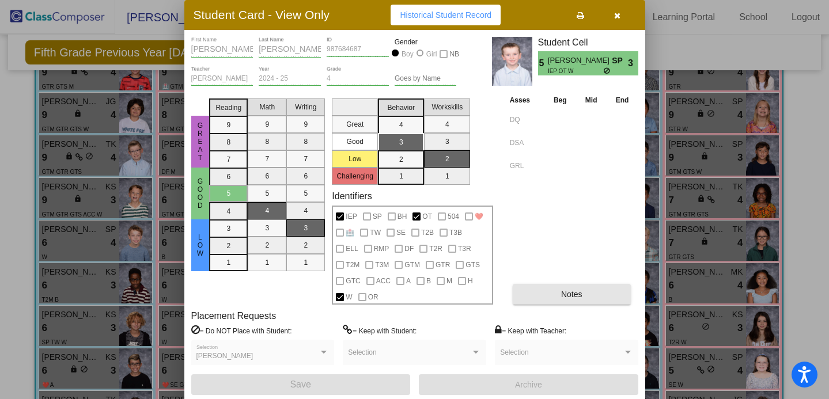
click at [560, 290] on button "Notes" at bounding box center [572, 294] width 118 height 21
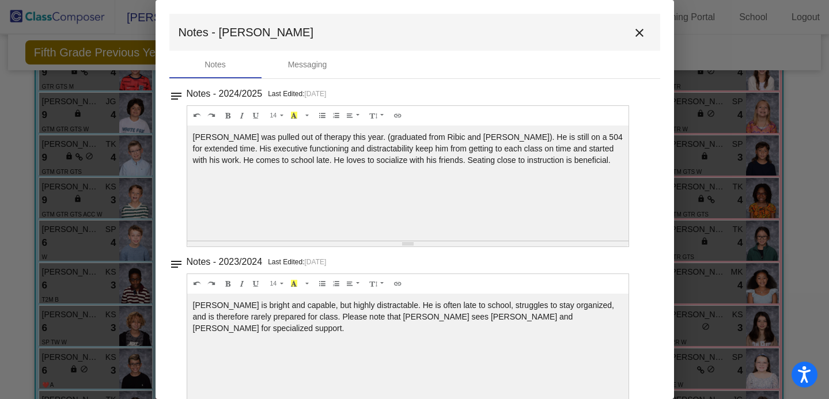
click at [694, 243] on div at bounding box center [414, 199] width 829 height 399
click at [633, 28] on mat-icon "close" at bounding box center [640, 33] width 14 height 14
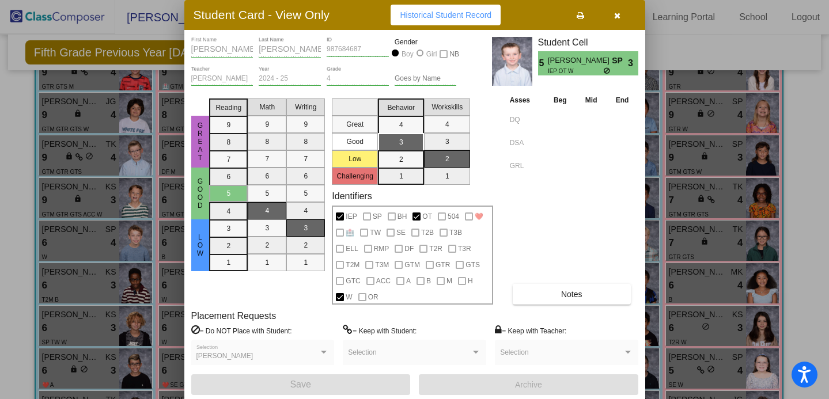
scroll to position [0, 0]
click at [613, 21] on button "button" at bounding box center [617, 15] width 37 height 21
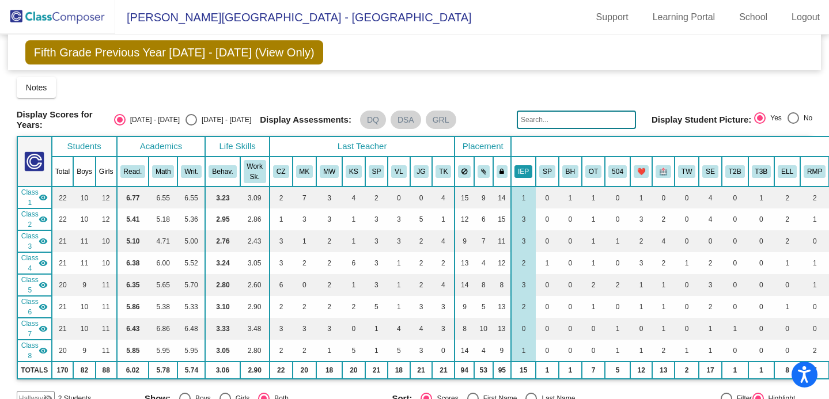
click at [535, 166] on th "IEP" at bounding box center [523, 172] width 25 height 30
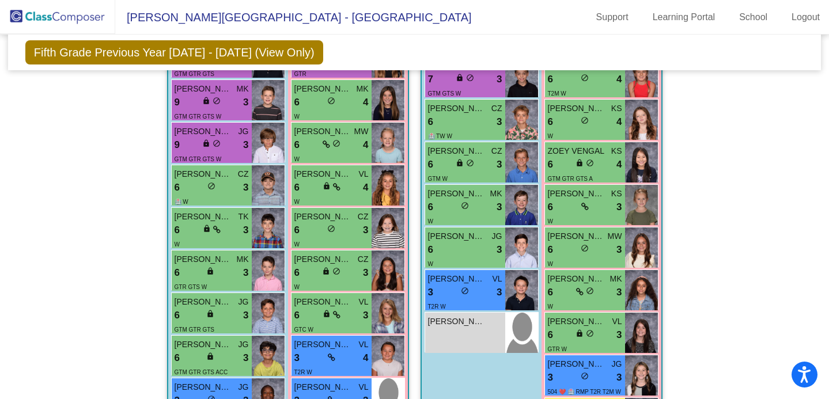
scroll to position [1700, 0]
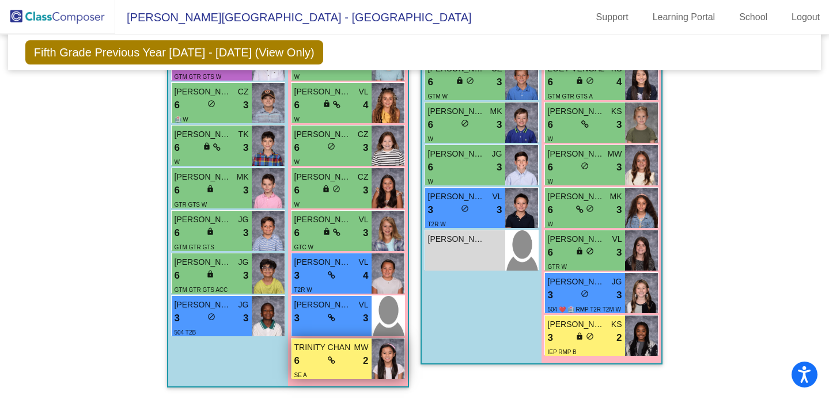
click at [335, 358] on div "6 lock do_not_disturb_alt 2" at bounding box center [332, 361] width 74 height 15
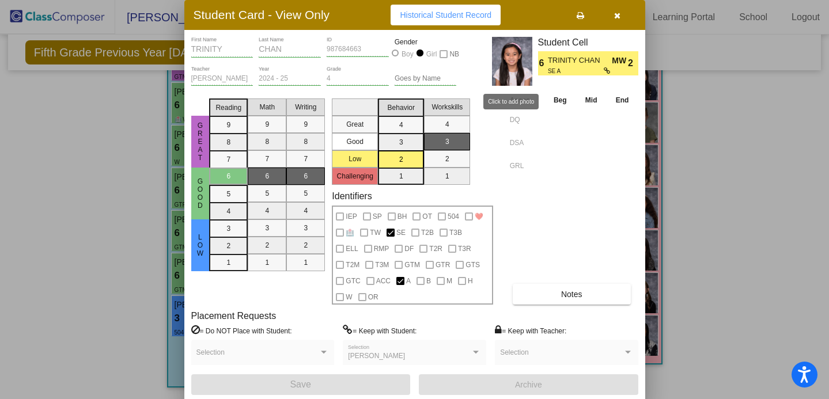
scroll to position [0, 0]
click at [548, 300] on button "Notes" at bounding box center [572, 294] width 118 height 21
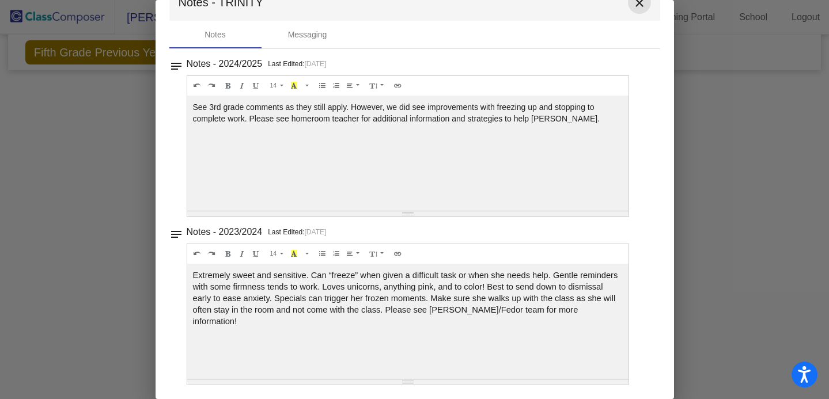
click at [633, 6] on mat-icon "close" at bounding box center [640, 3] width 14 height 14
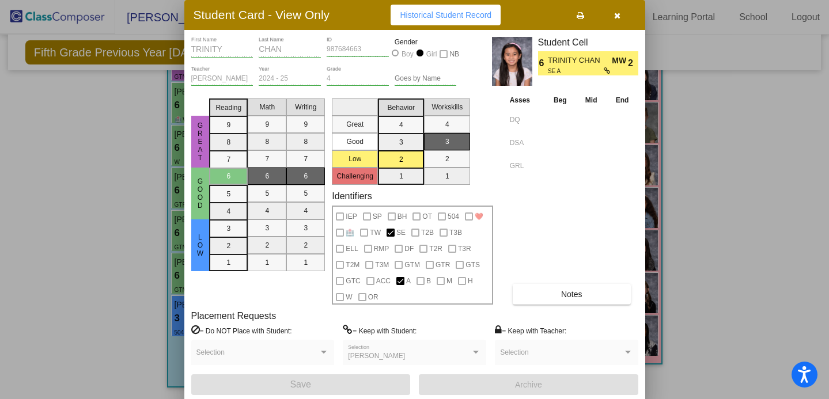
click at [613, 14] on button "button" at bounding box center [617, 15] width 37 height 21
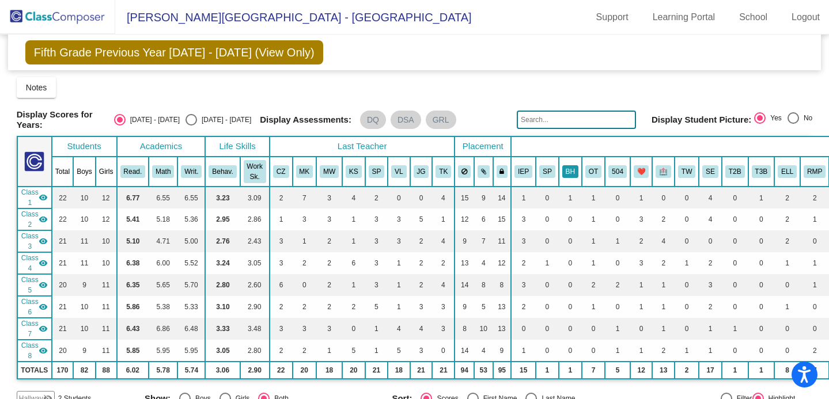
click at [572, 171] on button "BH" at bounding box center [571, 171] width 16 height 13
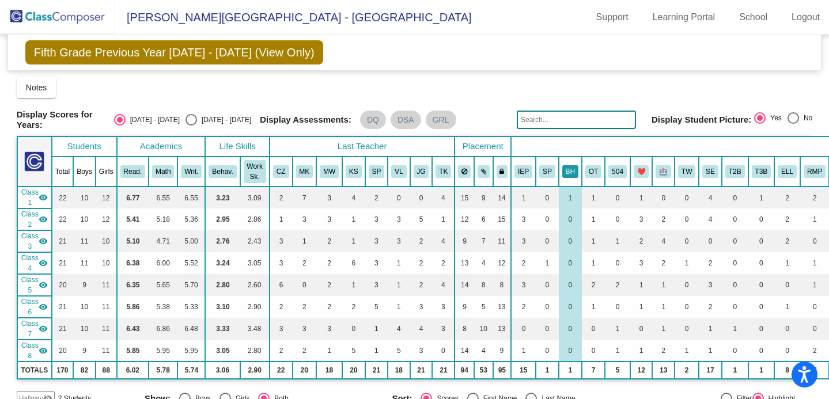
click at [568, 172] on button "BH" at bounding box center [571, 171] width 16 height 13
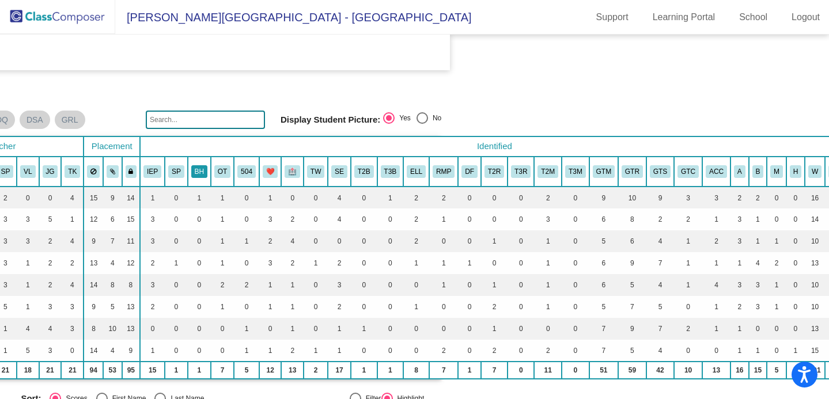
scroll to position [0, 394]
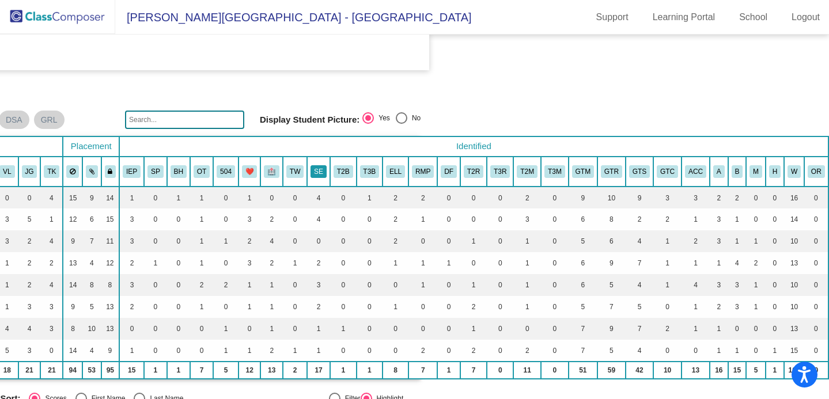
click at [318, 168] on button "SE" at bounding box center [319, 171] width 16 height 13
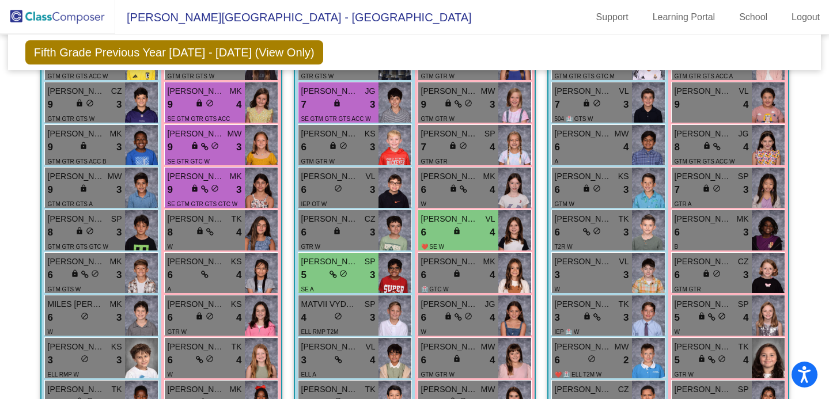
scroll to position [419, 0]
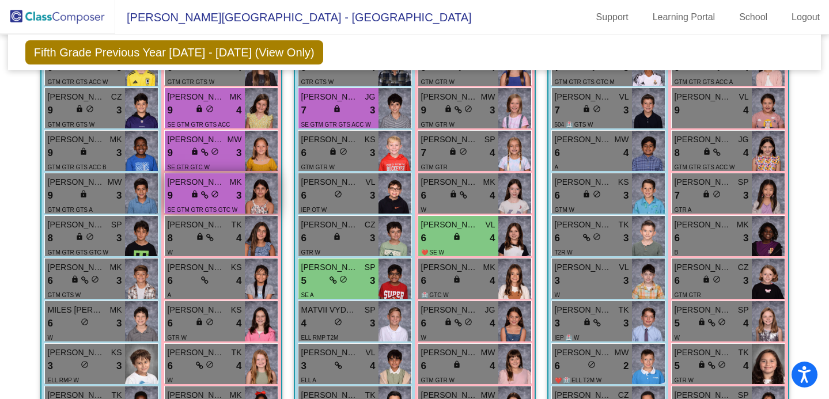
click at [219, 199] on div "9 lock do_not_disturb_alt 3" at bounding box center [205, 195] width 74 height 15
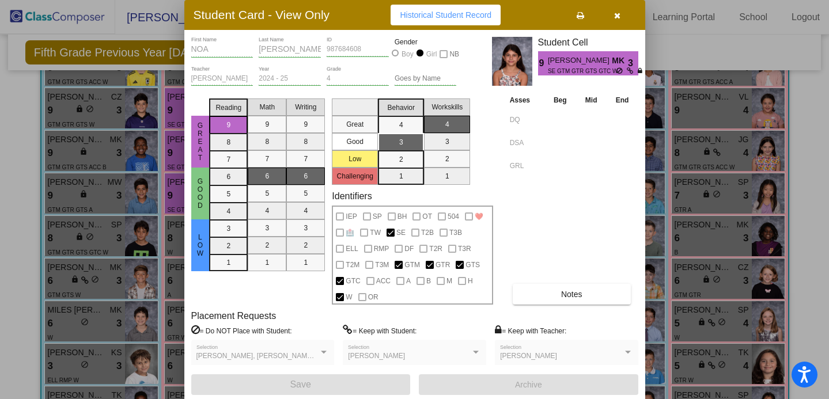
click at [536, 289] on button "Notes" at bounding box center [572, 294] width 118 height 21
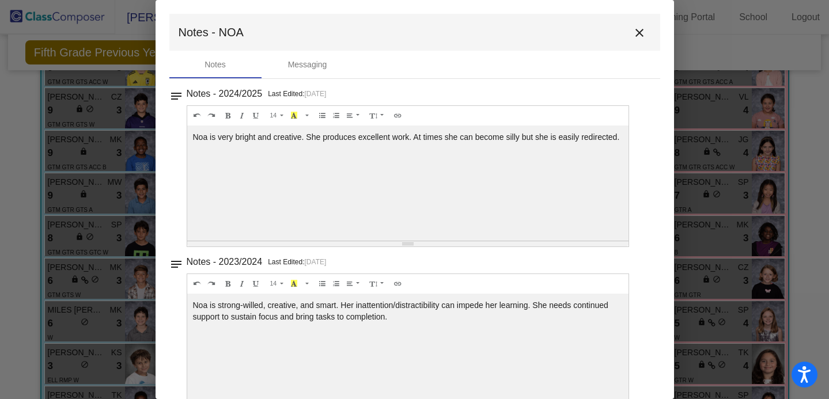
click at [633, 38] on mat-icon "close" at bounding box center [640, 33] width 14 height 14
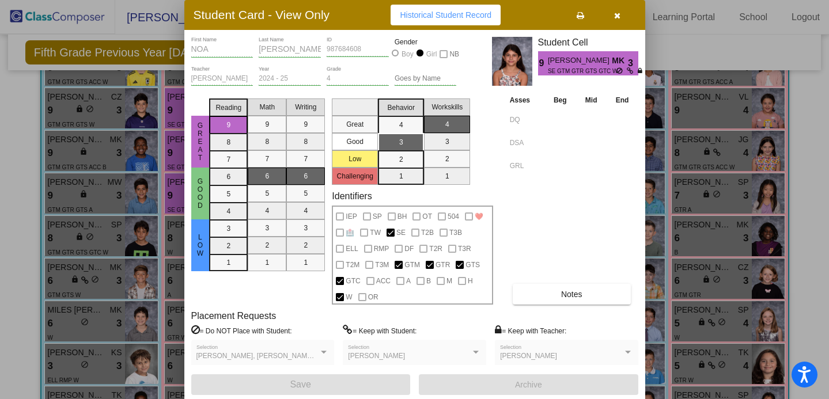
click at [614, 17] on icon "button" at bounding box center [617, 16] width 6 height 8
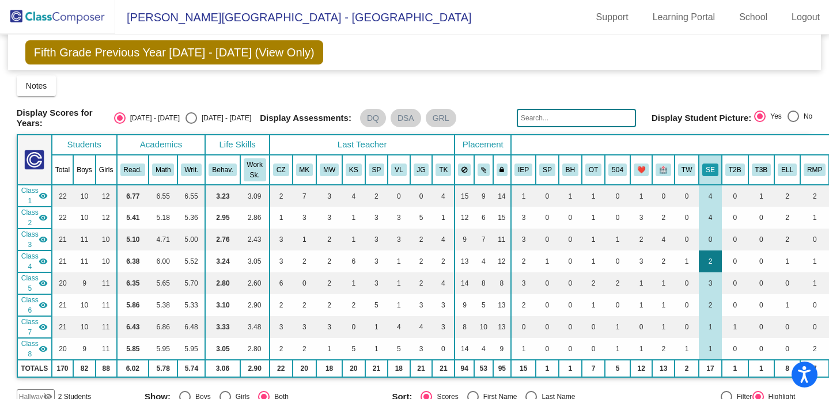
scroll to position [0, 0]
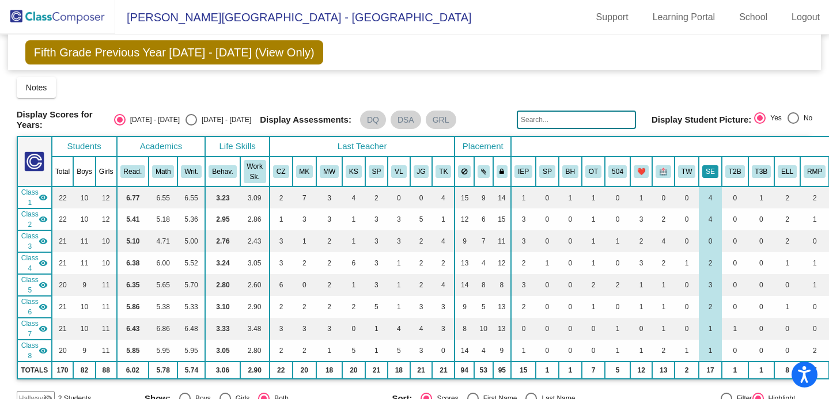
click at [706, 168] on button "SE" at bounding box center [711, 171] width 16 height 13
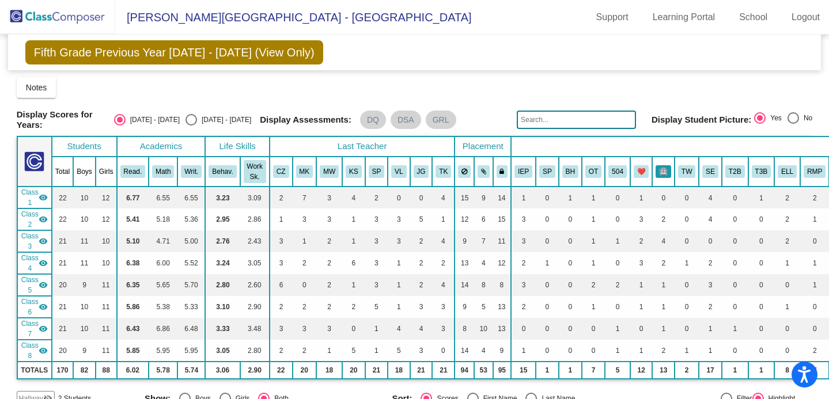
scroll to position [0, 9]
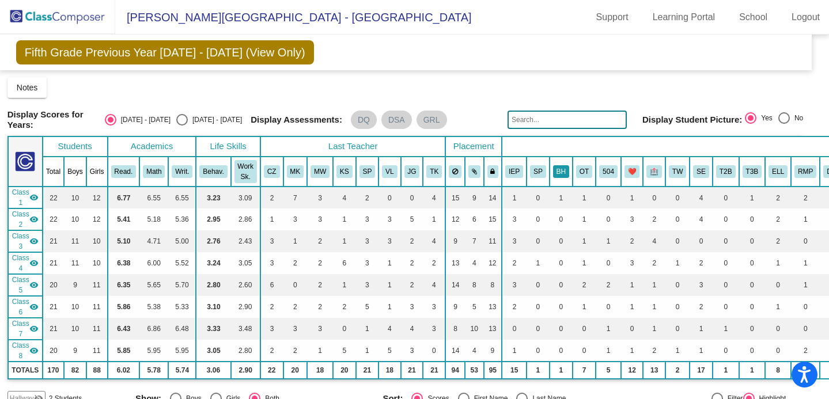
click at [557, 173] on button "BH" at bounding box center [561, 171] width 16 height 13
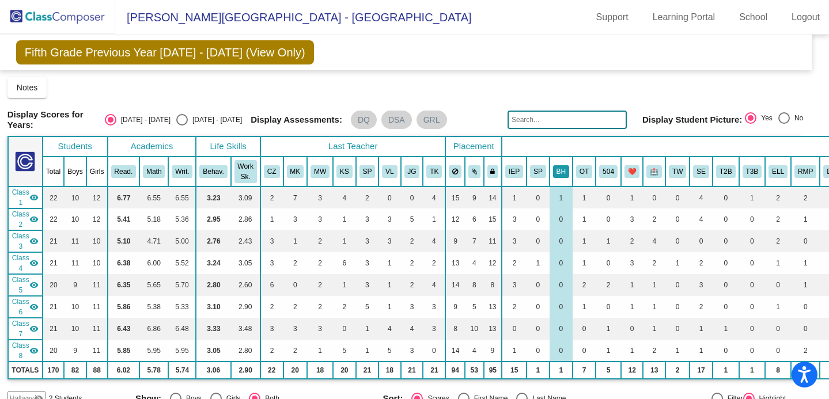
click at [556, 169] on button "BH" at bounding box center [561, 171] width 16 height 13
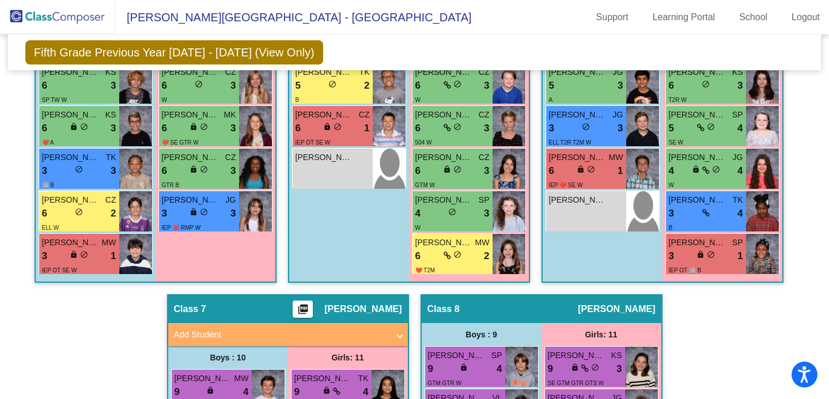
scroll to position [1239, 0]
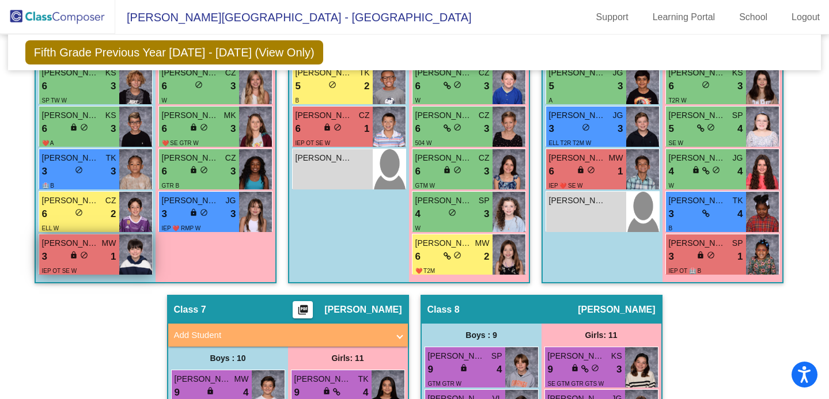
click at [122, 258] on img at bounding box center [135, 255] width 33 height 40
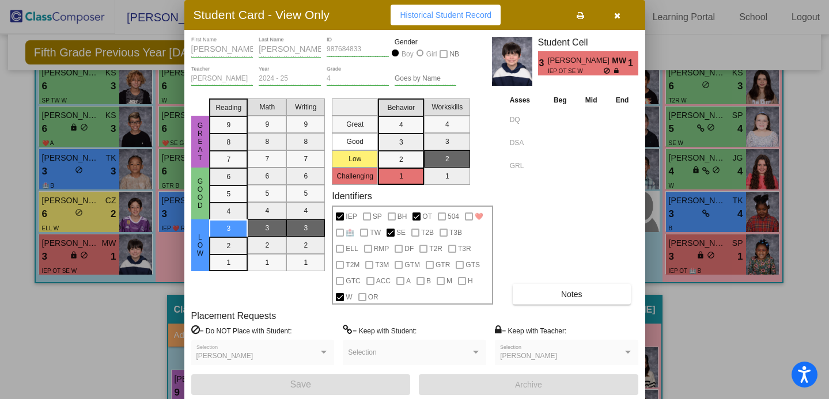
click at [138, 339] on div at bounding box center [414, 199] width 829 height 399
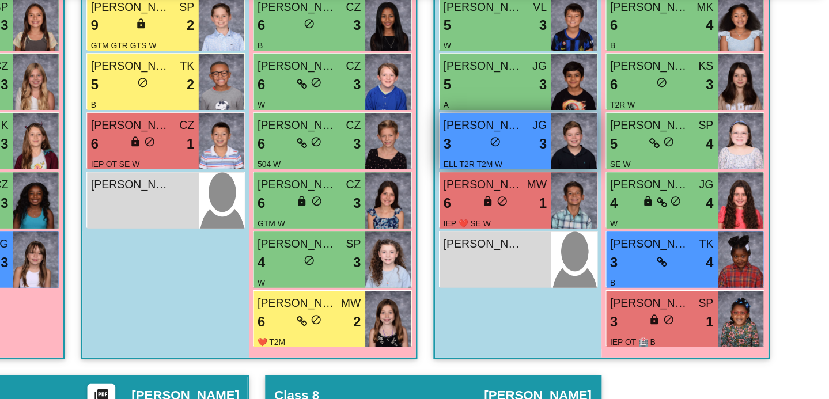
scroll to position [1194, 47]
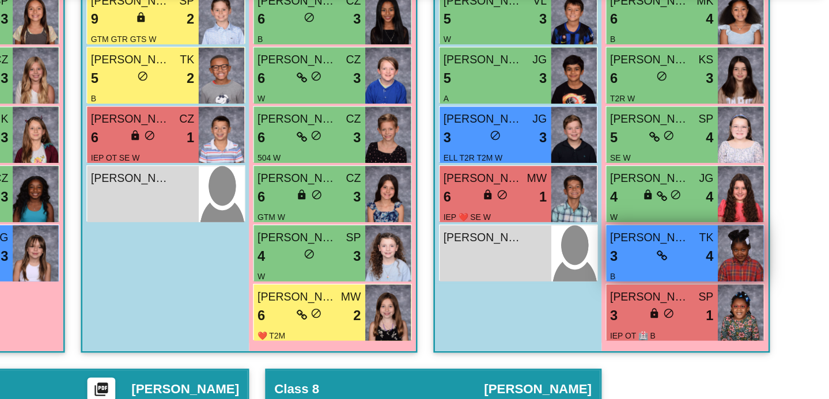
click at [637, 251] on div "3 lock do_not_disturb_alt 4" at bounding box center [659, 258] width 74 height 15
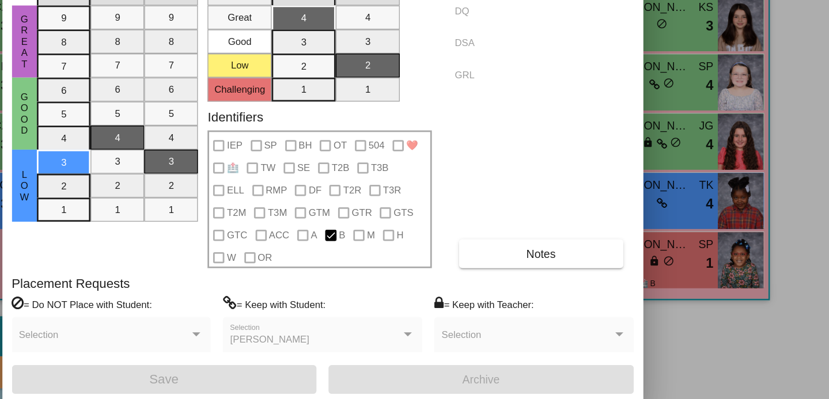
scroll to position [0, 0]
